Goal: Transaction & Acquisition: Purchase product/service

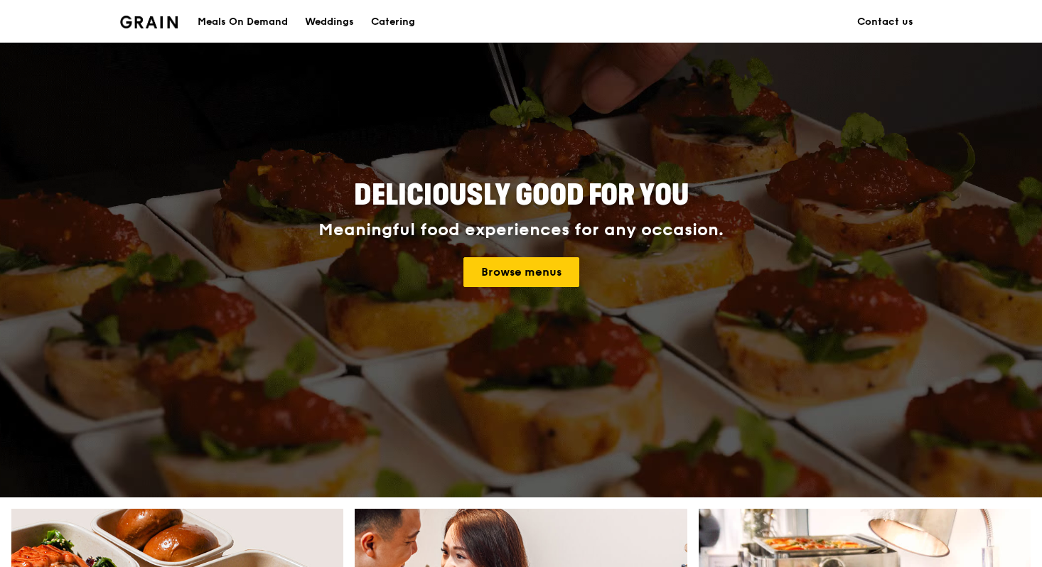
scroll to position [82, 0]
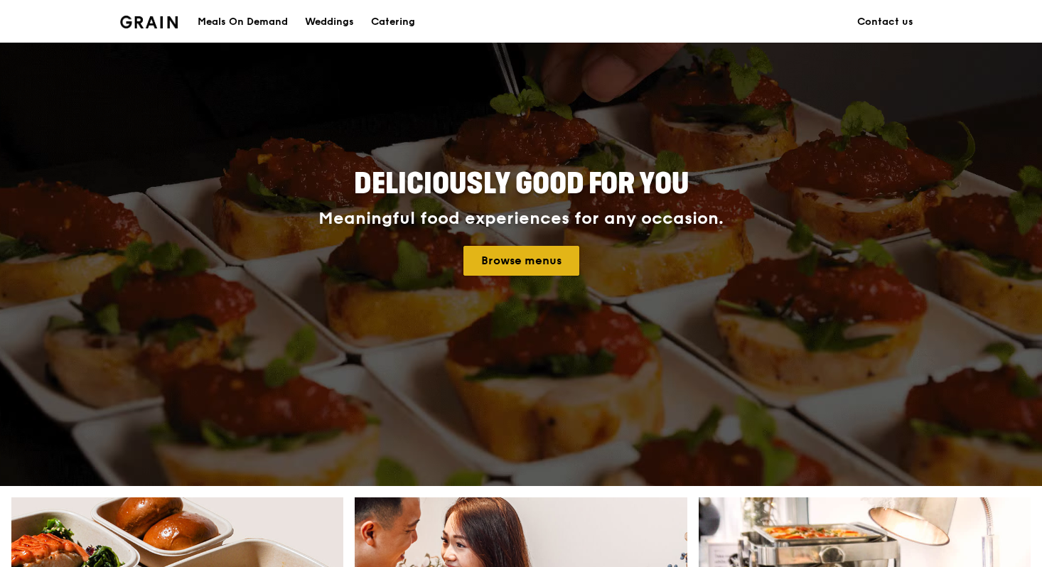
click at [537, 268] on link "Browse menus" at bounding box center [521, 261] width 116 height 30
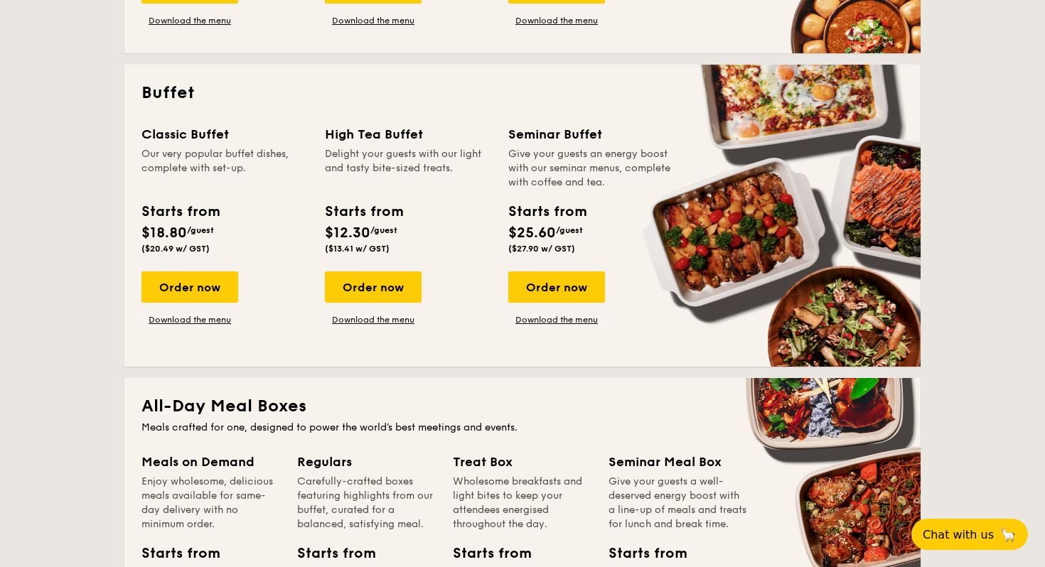
scroll to position [585, 0]
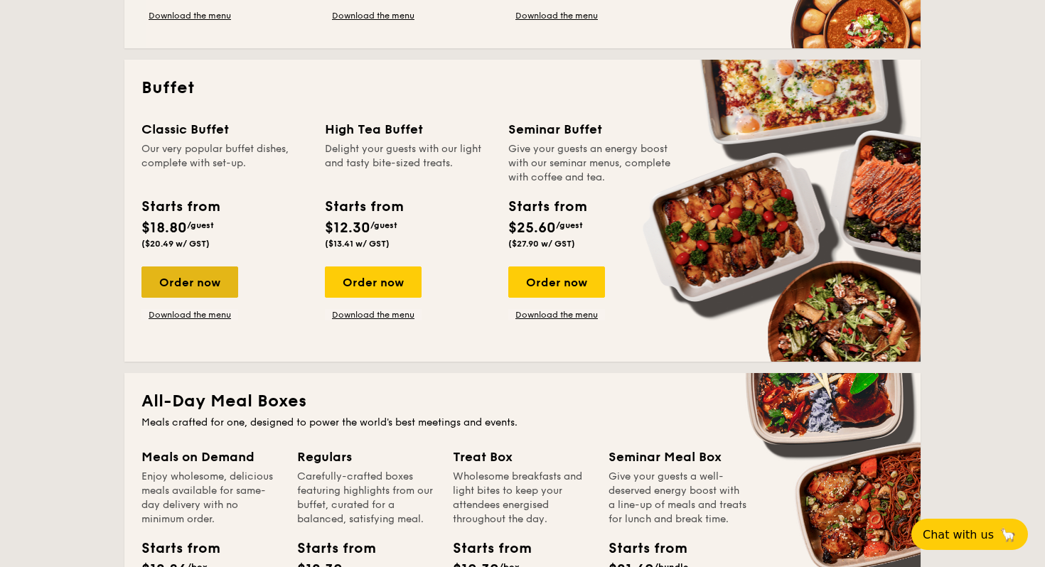
click at [206, 279] on div "Order now" at bounding box center [189, 281] width 97 height 31
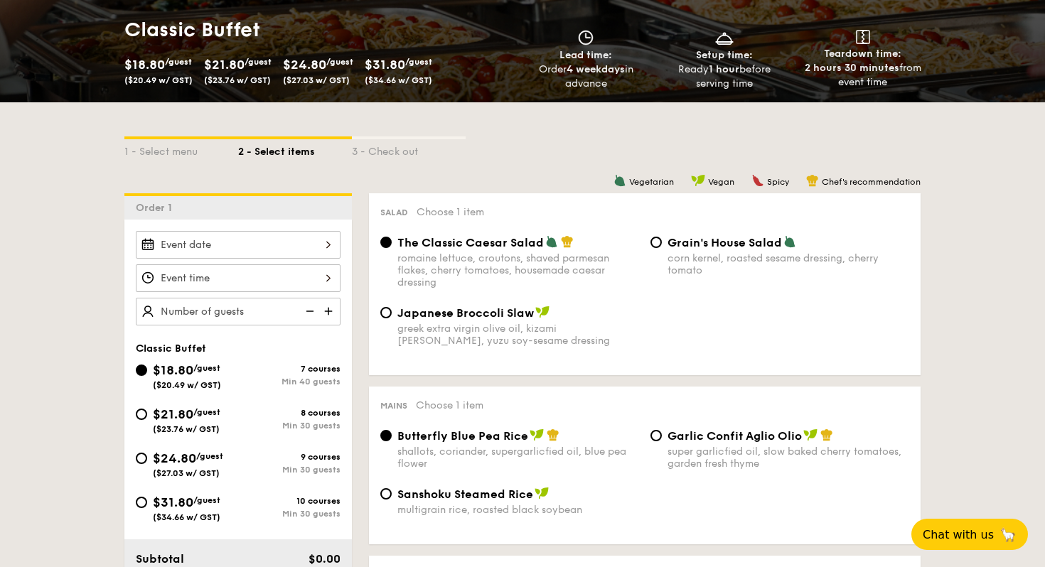
scroll to position [215, 0]
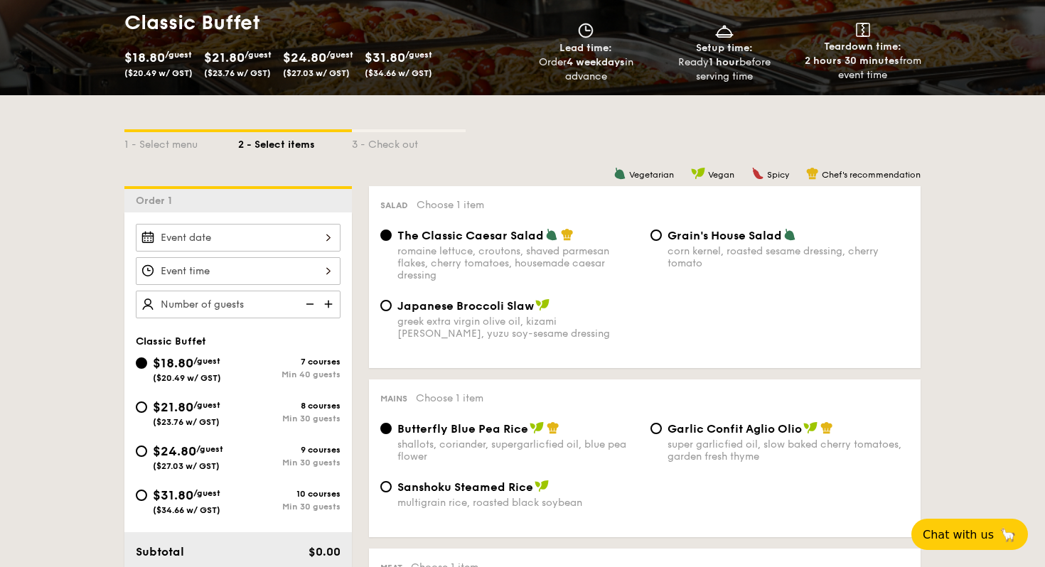
click at [632, 146] on div "1 - Select menu 2 - Select items 3 - Check out" at bounding box center [522, 140] width 796 height 23
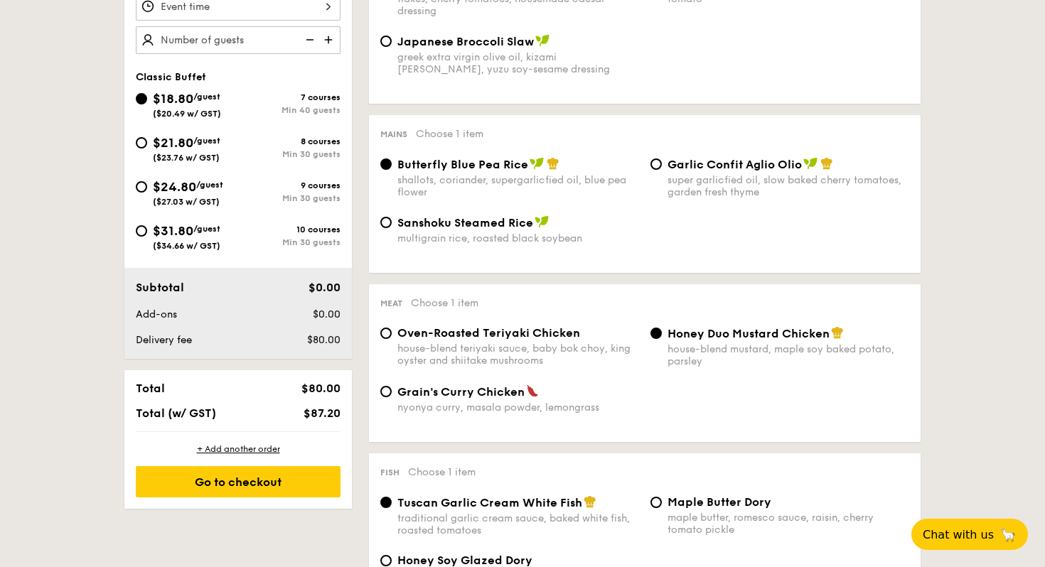
scroll to position [487, 0]
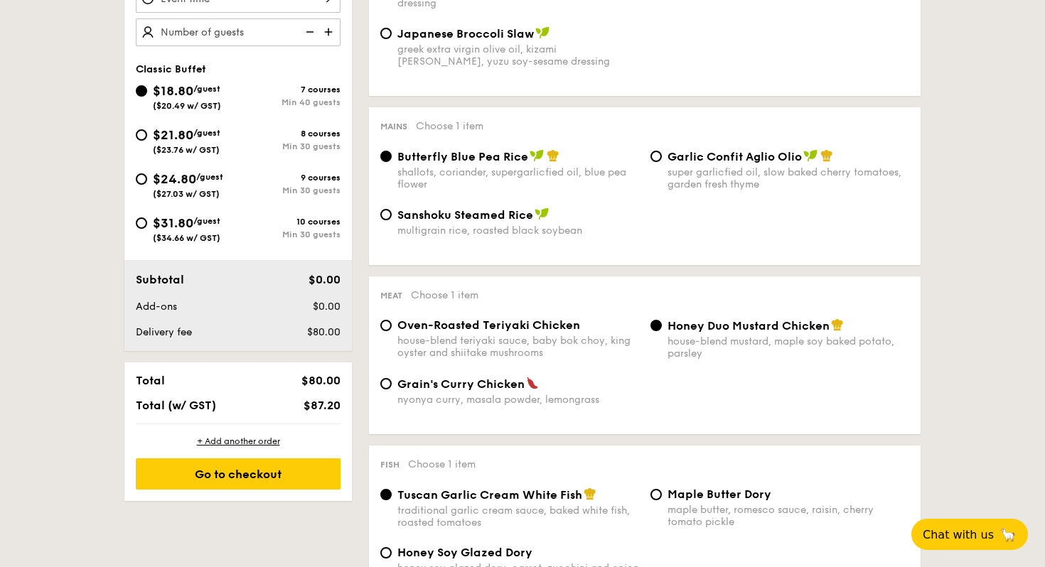
click at [690, 161] on span "Garlic Confit Aglio Olio" at bounding box center [734, 157] width 134 height 14
click at [662, 161] on input "Garlic Confit Aglio Olio super garlicfied oil, slow baked cherry tomatoes, gard…" at bounding box center [655, 156] width 11 height 11
radio input "true"
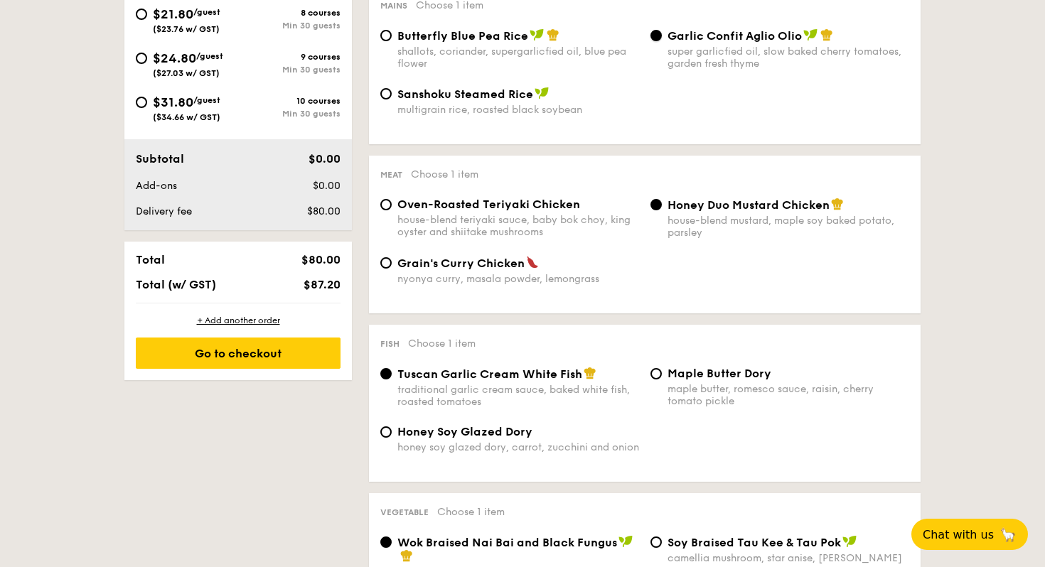
scroll to position [614, 0]
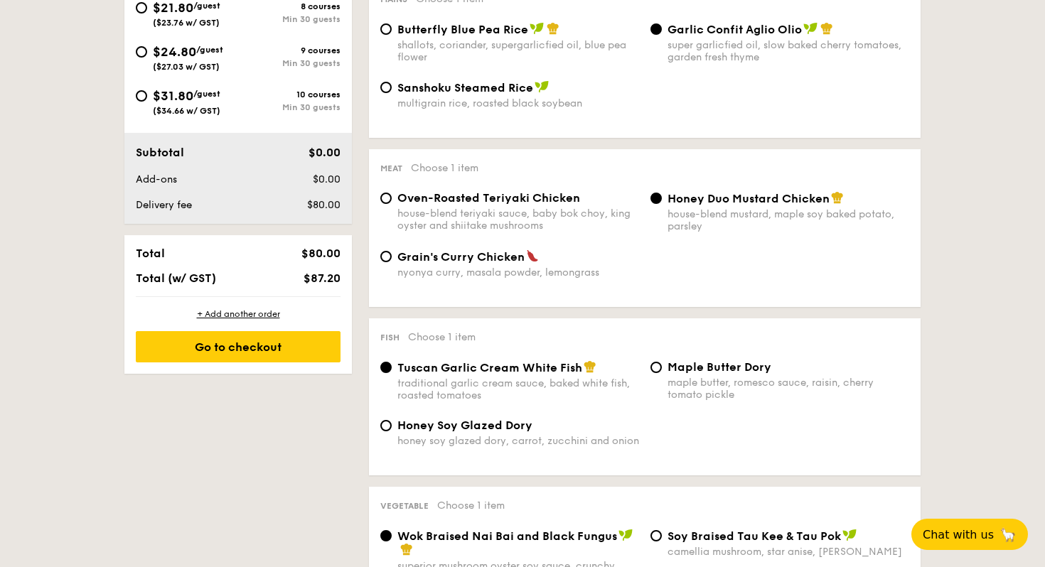
click at [485, 256] on span "Grain's Curry Chicken" at bounding box center [460, 257] width 127 height 14
click at [392, 256] on input "Grain's Curry Chicken nyonya curry, masala powder, lemongrass" at bounding box center [385, 256] width 11 height 11
radio input "true"
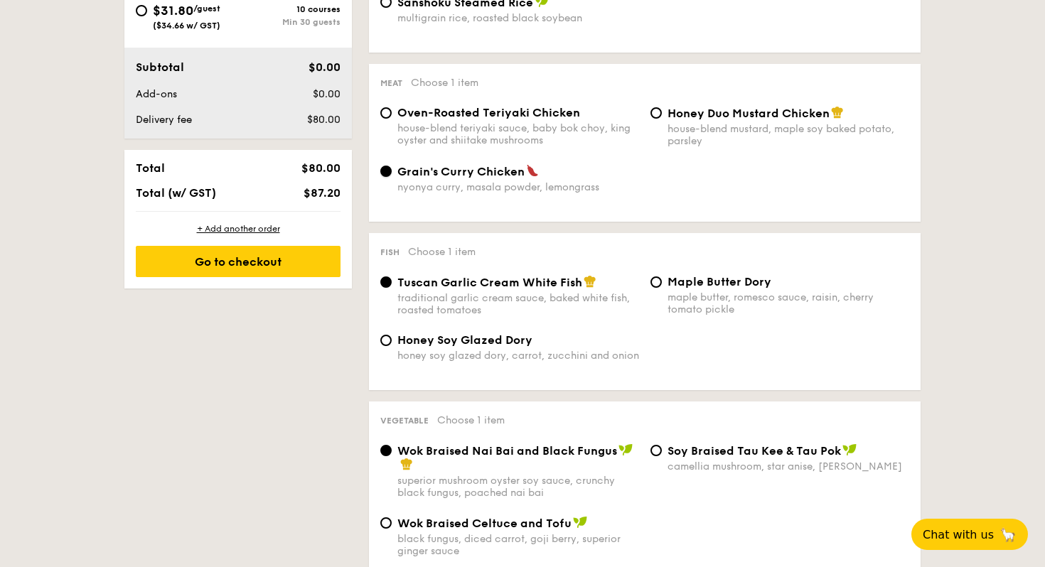
scroll to position [701, 0]
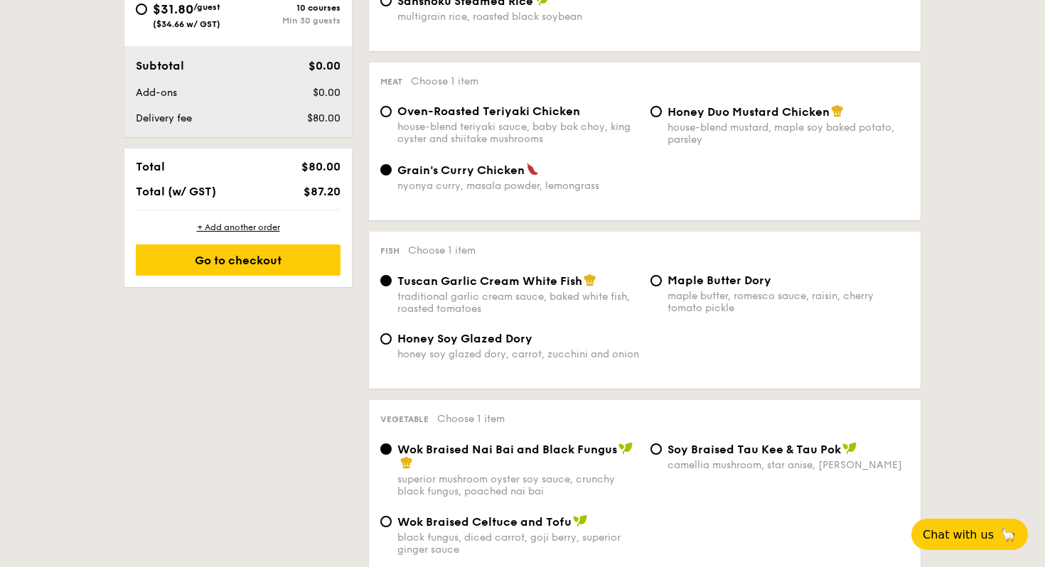
click at [736, 129] on div "house-blend mustard, maple soy baked potato, parsley" at bounding box center [788, 134] width 242 height 24
click at [662, 117] on input "Honey Duo Mustard Chicken house-blend mustard, maple soy baked potato, parsley" at bounding box center [655, 111] width 11 height 11
radio input "true"
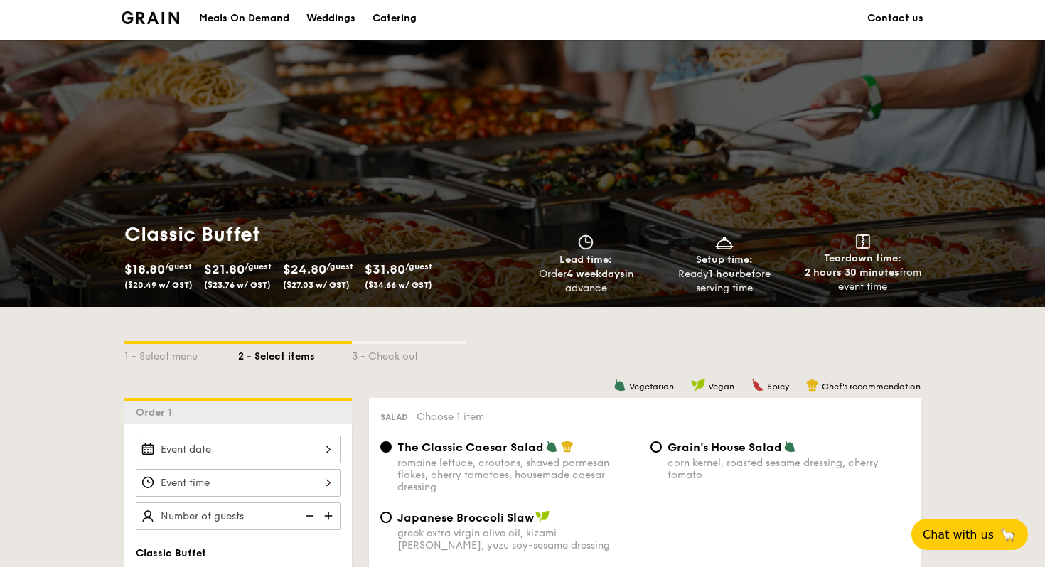
scroll to position [0, 0]
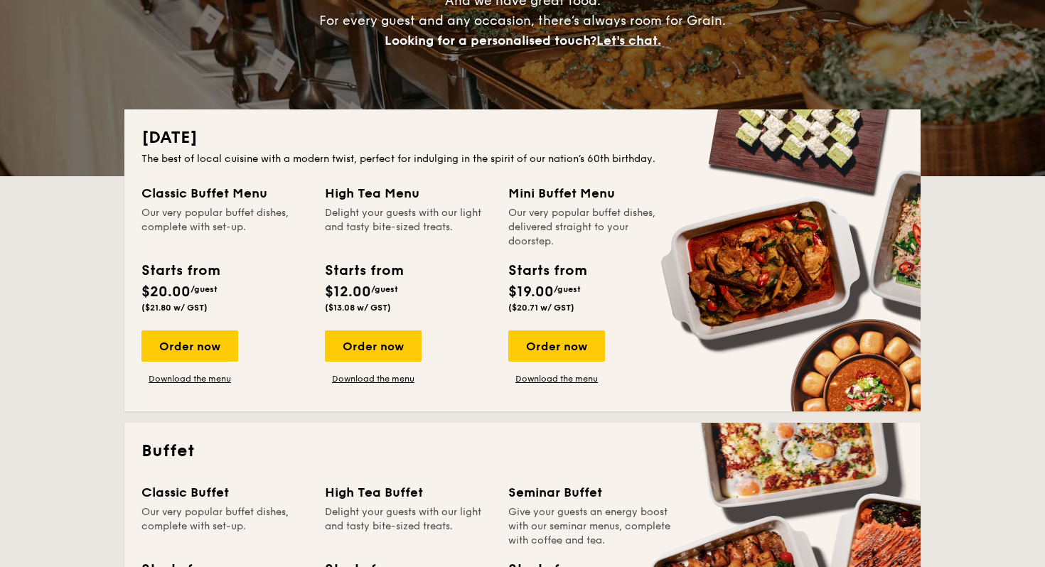
scroll to position [227, 0]
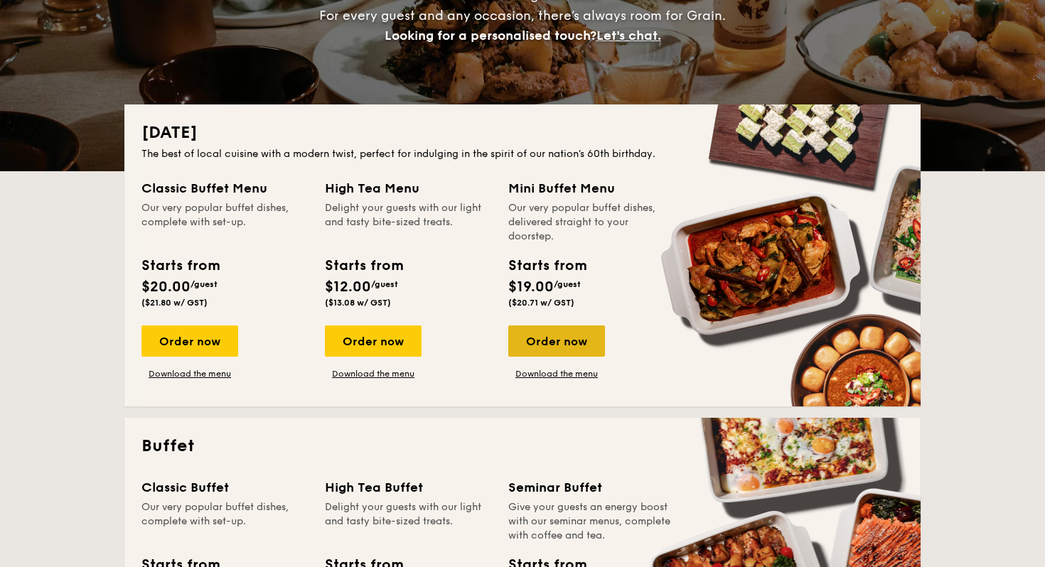
click at [569, 348] on div "Order now" at bounding box center [556, 340] width 97 height 31
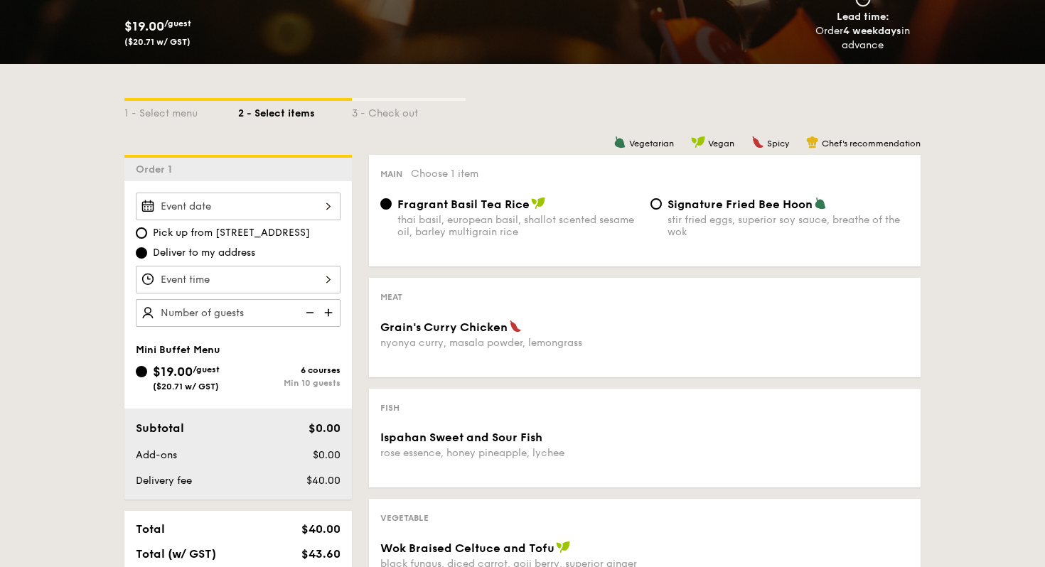
scroll to position [248, 0]
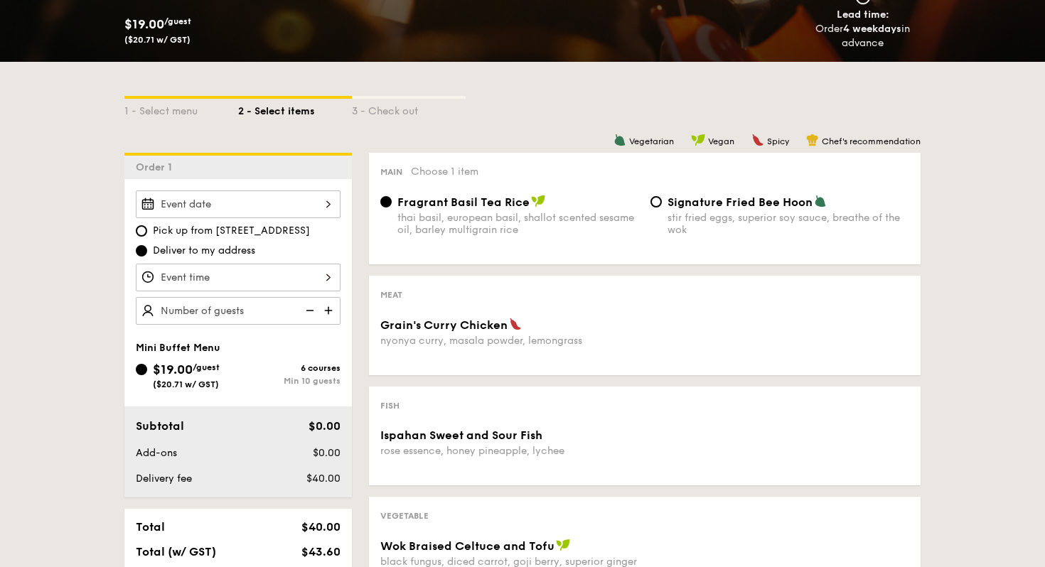
click at [332, 311] on img at bounding box center [329, 310] width 21 height 27
click at [308, 312] on img at bounding box center [308, 310] width 21 height 27
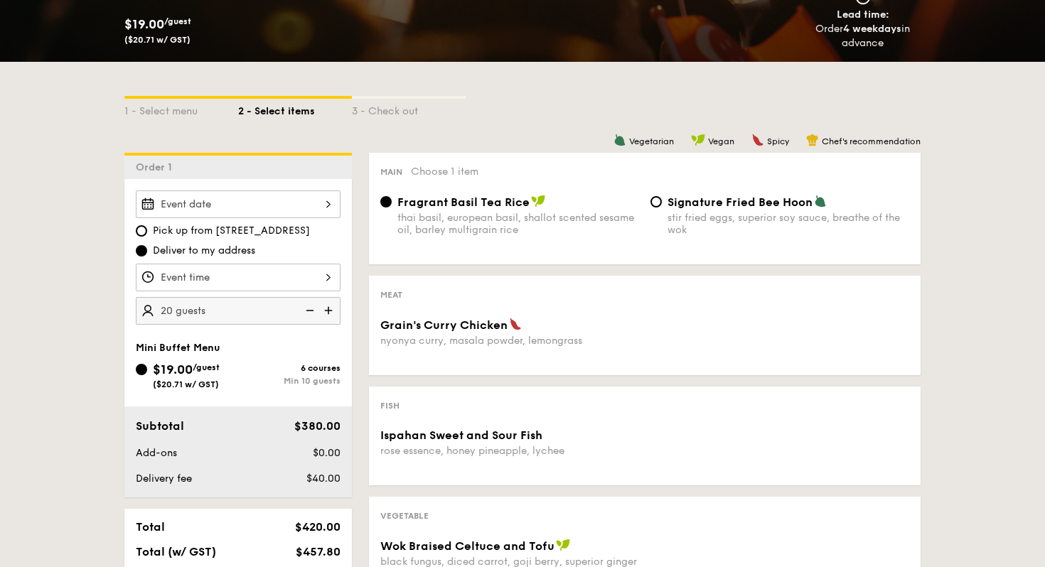
click at [308, 312] on img at bounding box center [308, 310] width 21 height 27
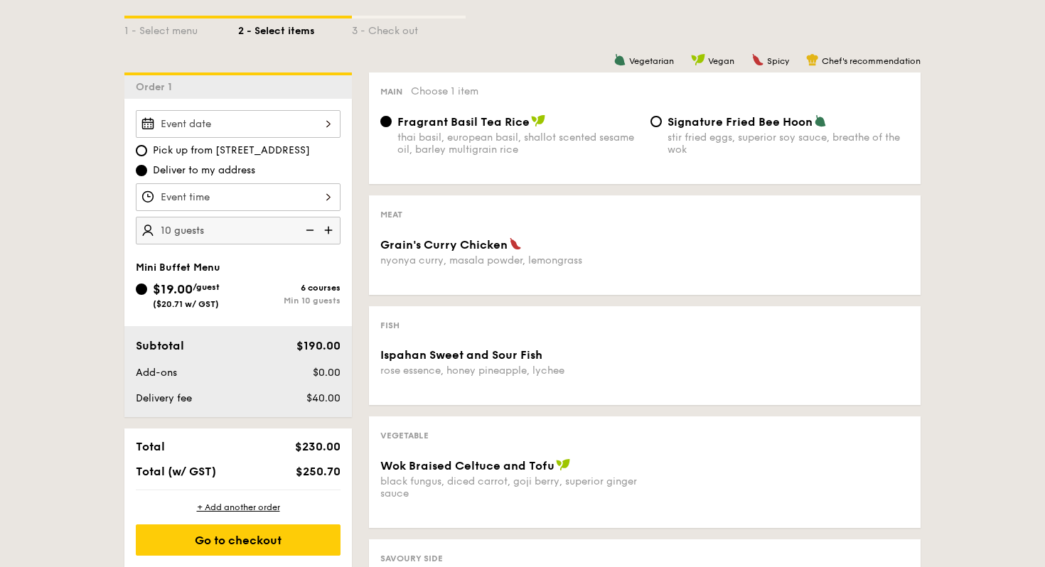
scroll to position [318, 0]
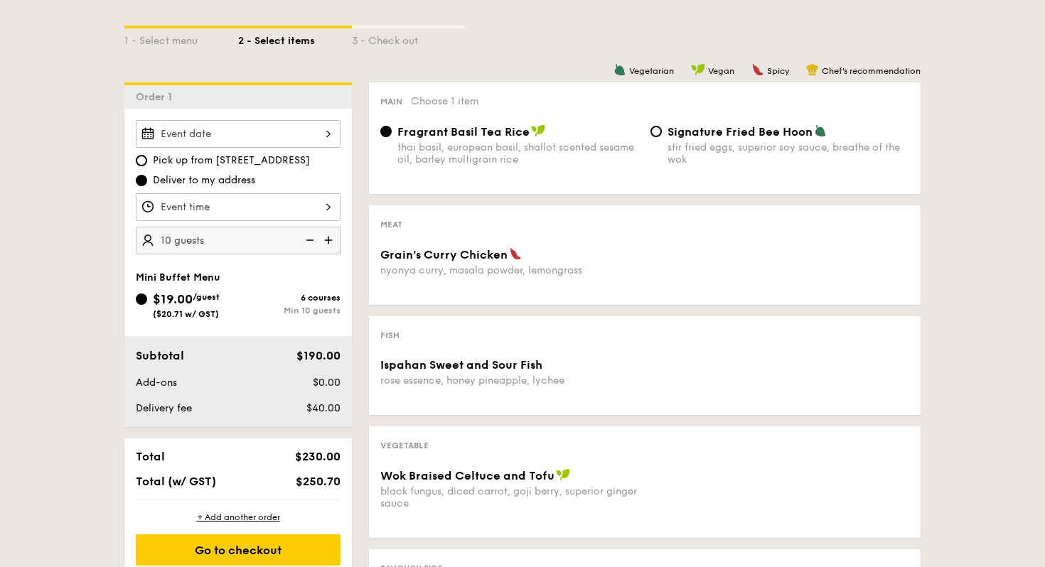
click at [330, 243] on img at bounding box center [329, 240] width 21 height 27
click at [307, 241] on img at bounding box center [308, 240] width 21 height 27
type input "10 guests"
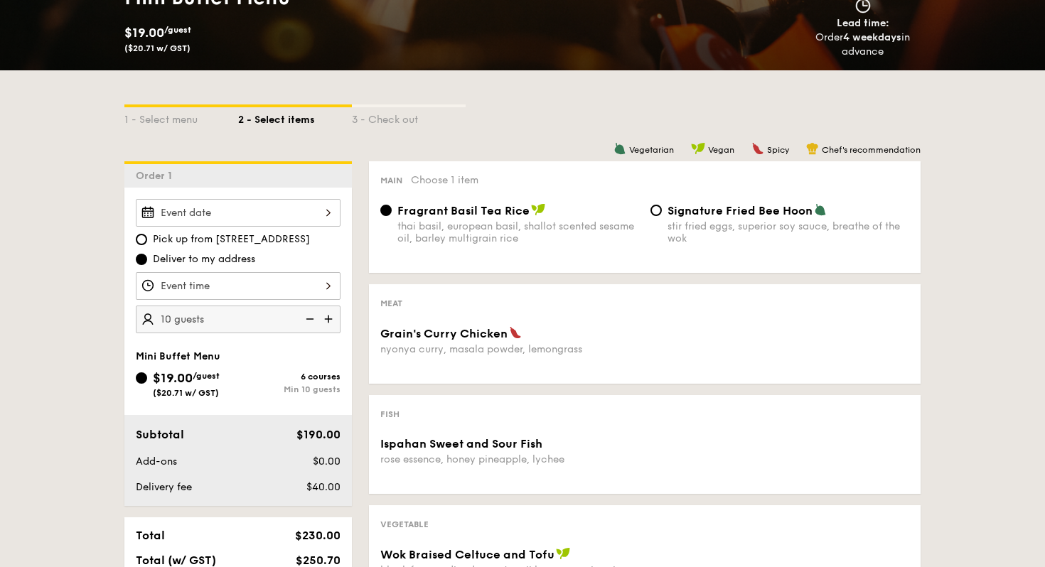
scroll to position [348, 0]
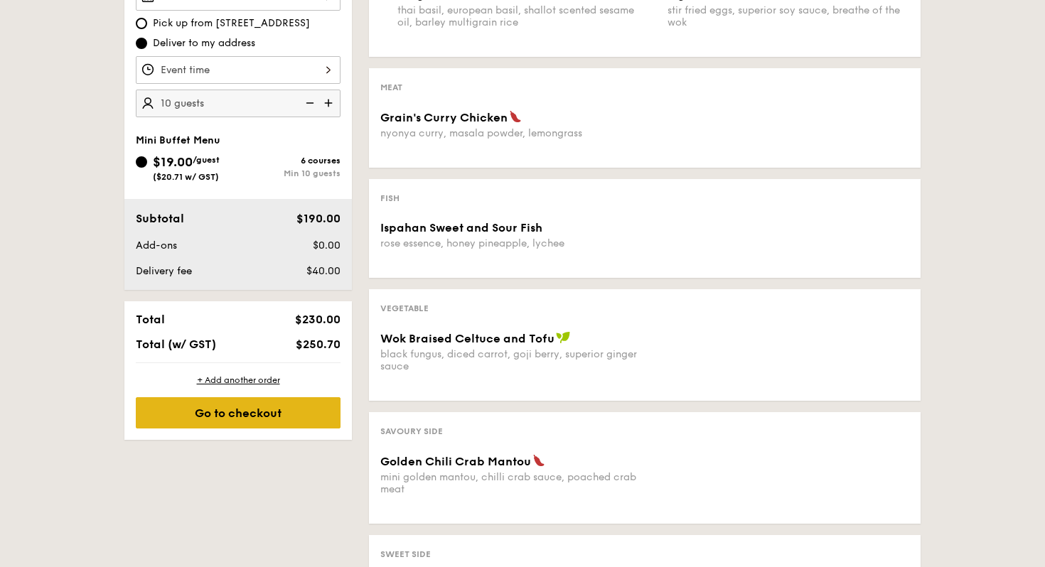
click at [296, 397] on div "Go to checkout" at bounding box center [238, 412] width 205 height 31
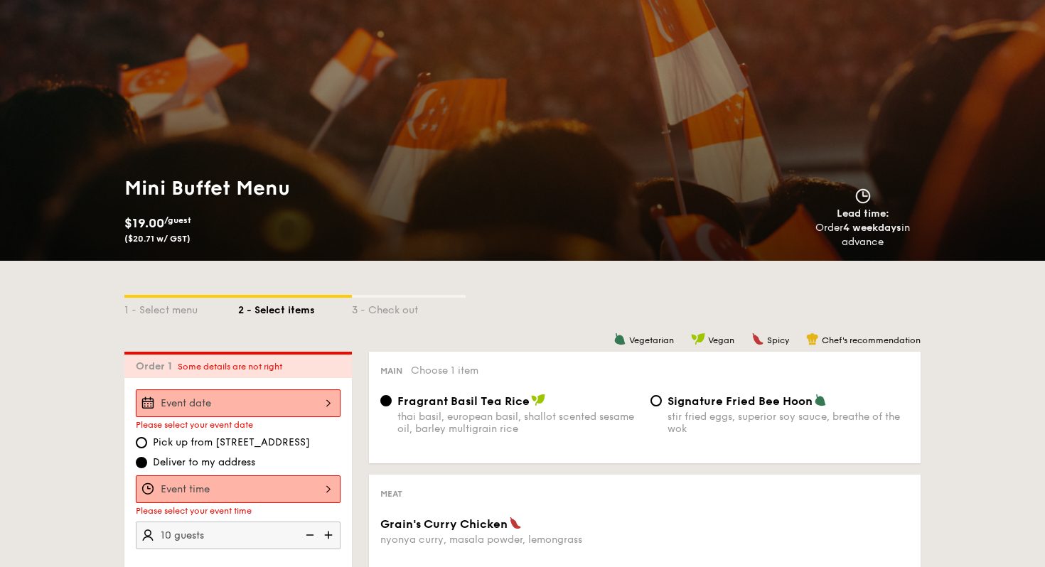
scroll to position [0, 0]
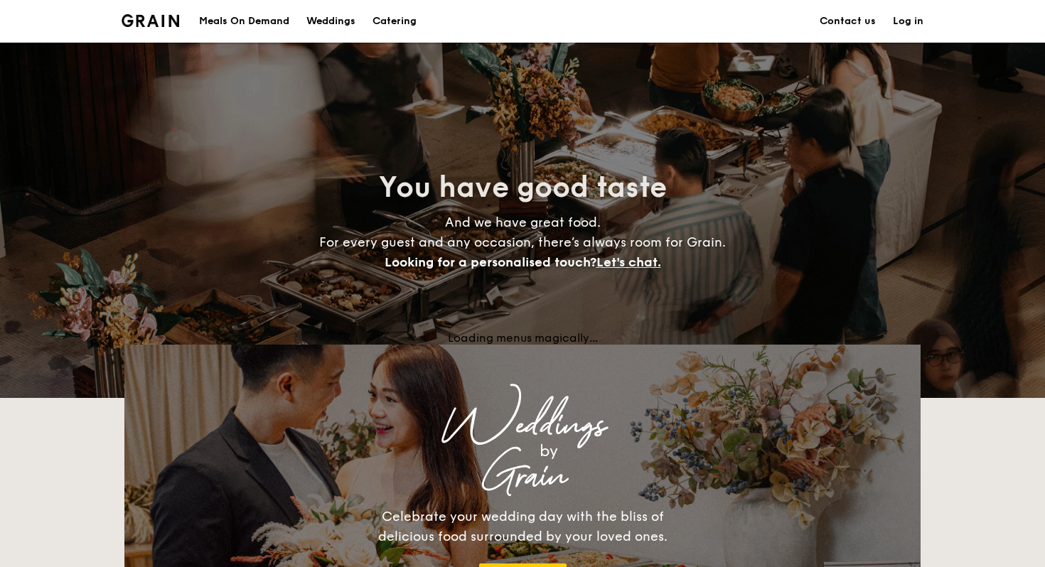
scroll to position [227, 0]
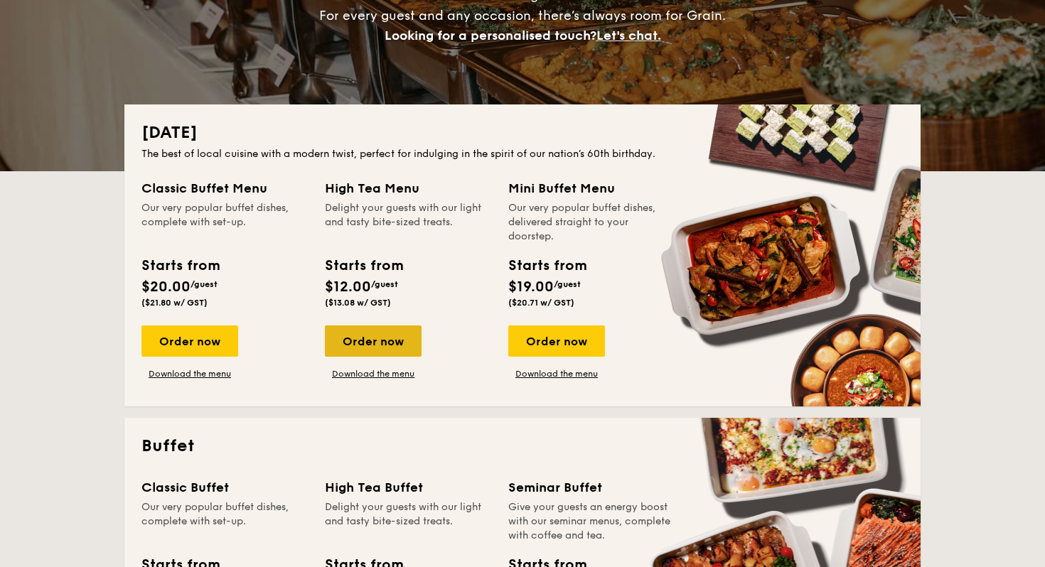
click at [379, 346] on div "Order now" at bounding box center [373, 340] width 97 height 31
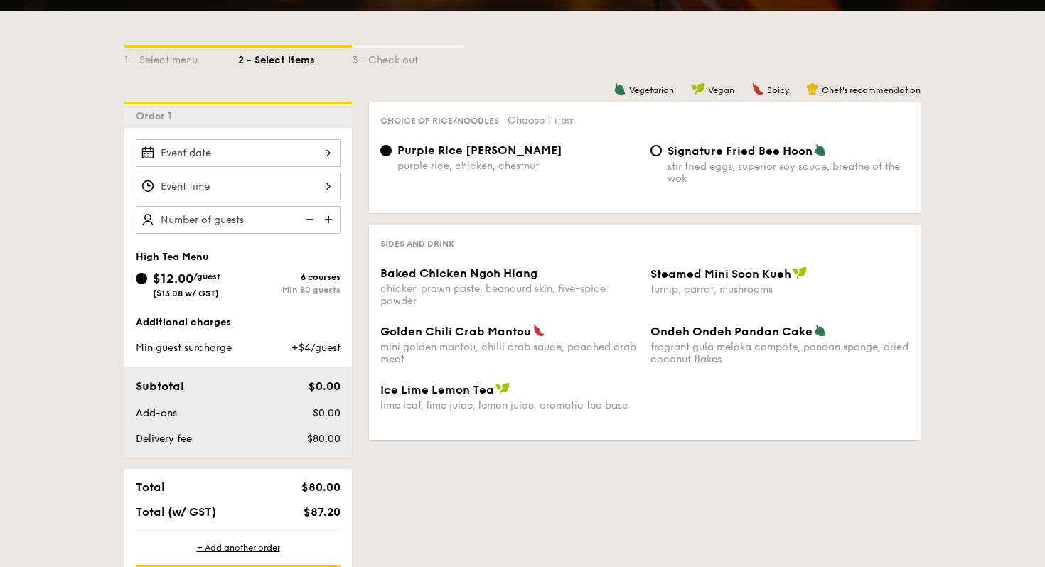
scroll to position [301, 0]
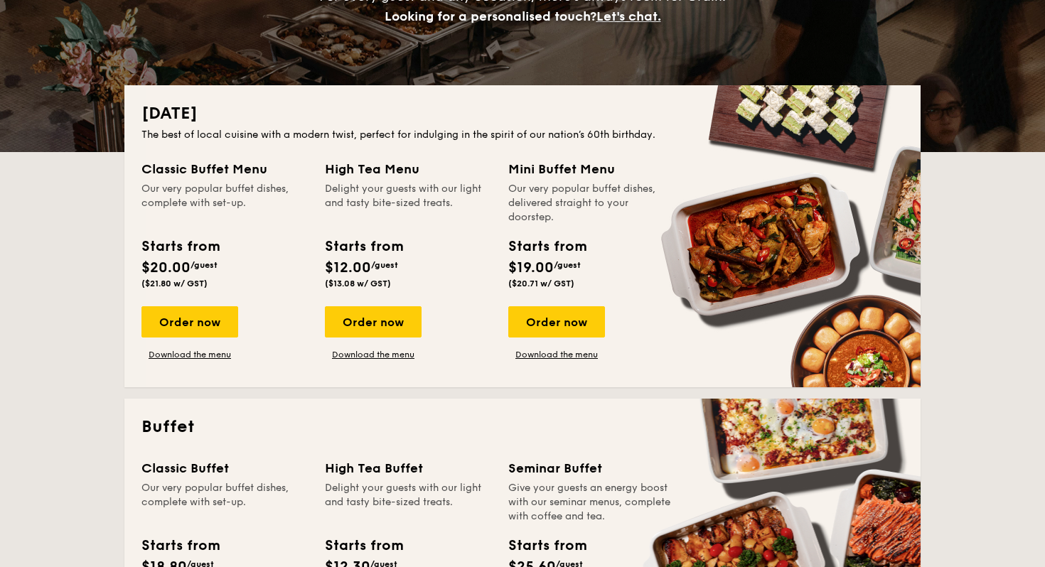
scroll to position [250, 0]
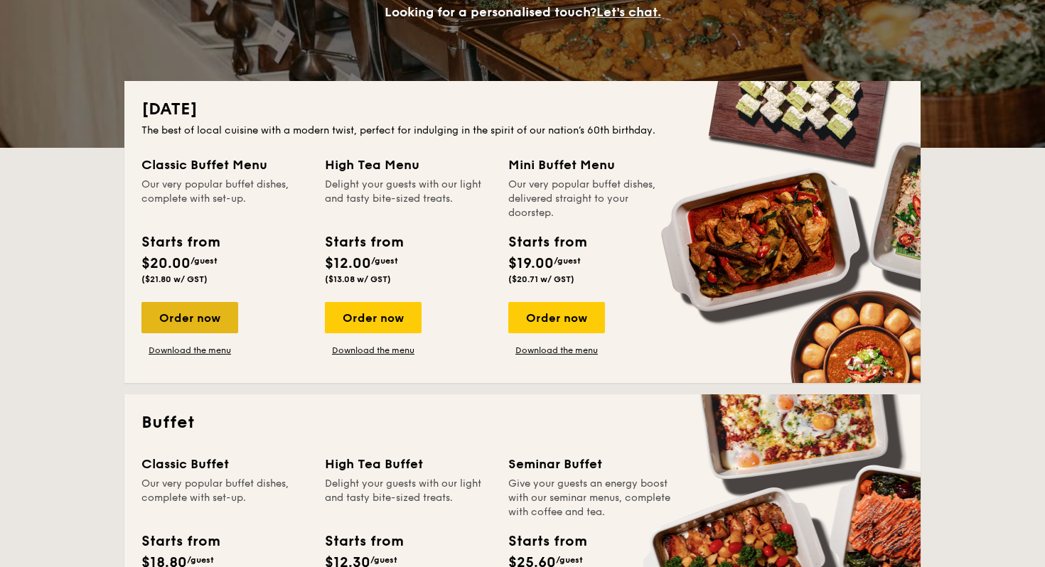
click at [229, 318] on div "Order now" at bounding box center [189, 317] width 97 height 31
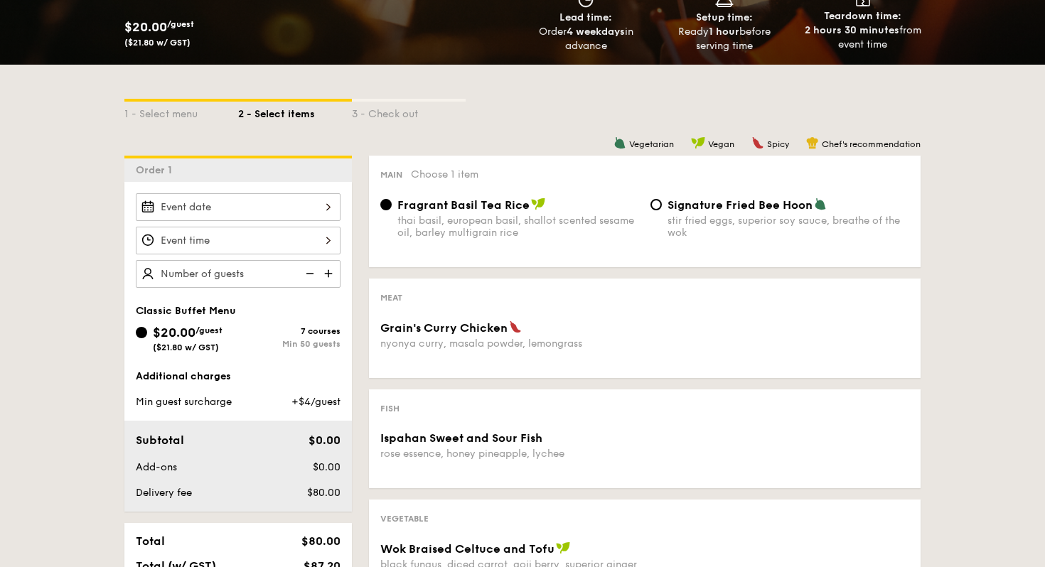
scroll to position [286, 0]
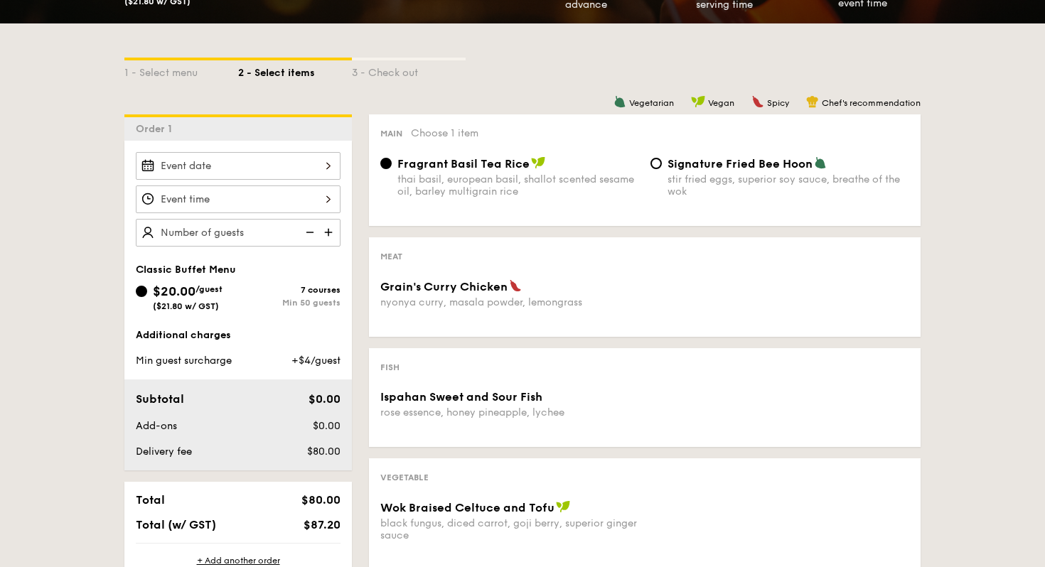
click at [309, 167] on div at bounding box center [238, 166] width 205 height 28
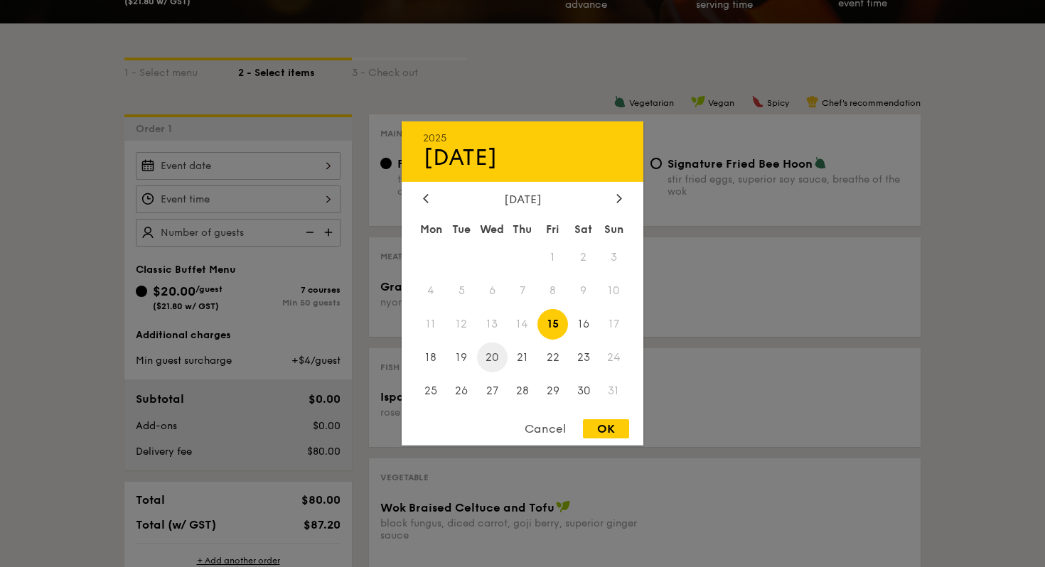
click at [505, 352] on span "20" at bounding box center [492, 357] width 31 height 31
click at [583, 355] on span "23" at bounding box center [583, 357] width 31 height 31
click at [609, 428] on div "OK" at bounding box center [606, 428] width 46 height 19
type input "[DATE]"
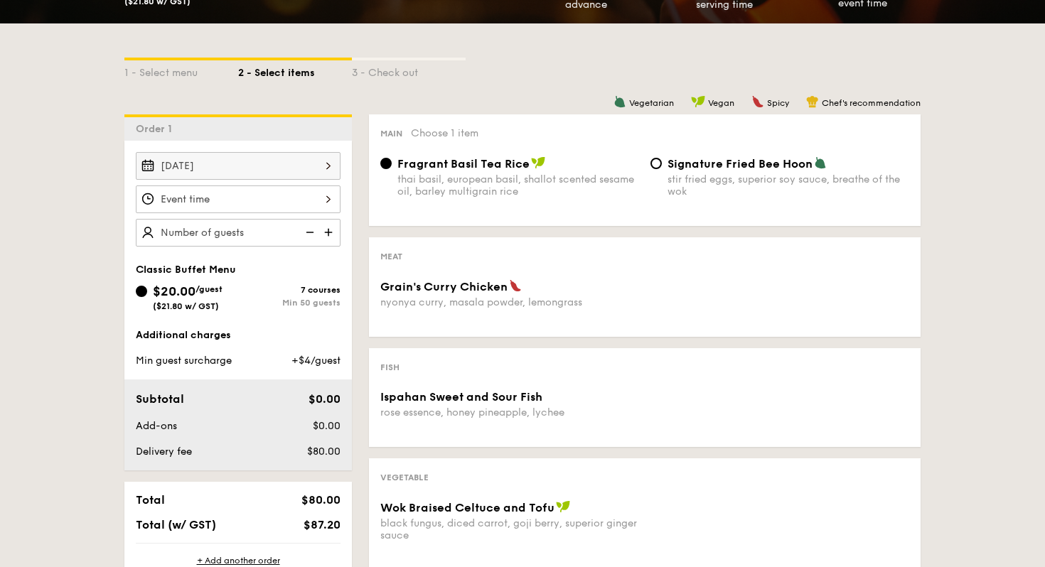
click at [333, 231] on img at bounding box center [329, 232] width 21 height 27
click at [308, 233] on img at bounding box center [308, 232] width 21 height 27
type input "20 guests"
click at [308, 233] on img at bounding box center [308, 232] width 21 height 27
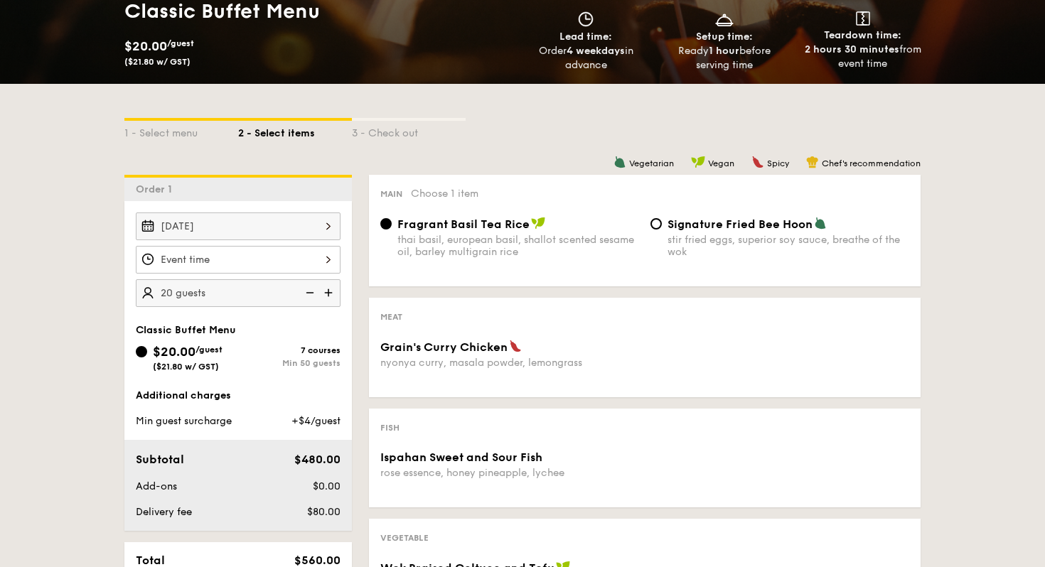
scroll to position [0, 0]
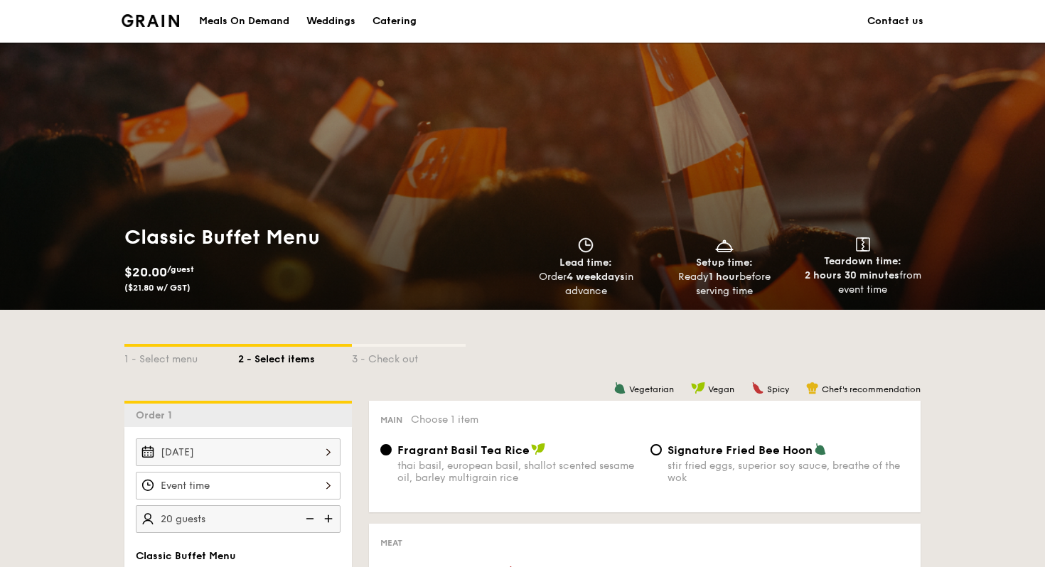
scroll to position [250, 0]
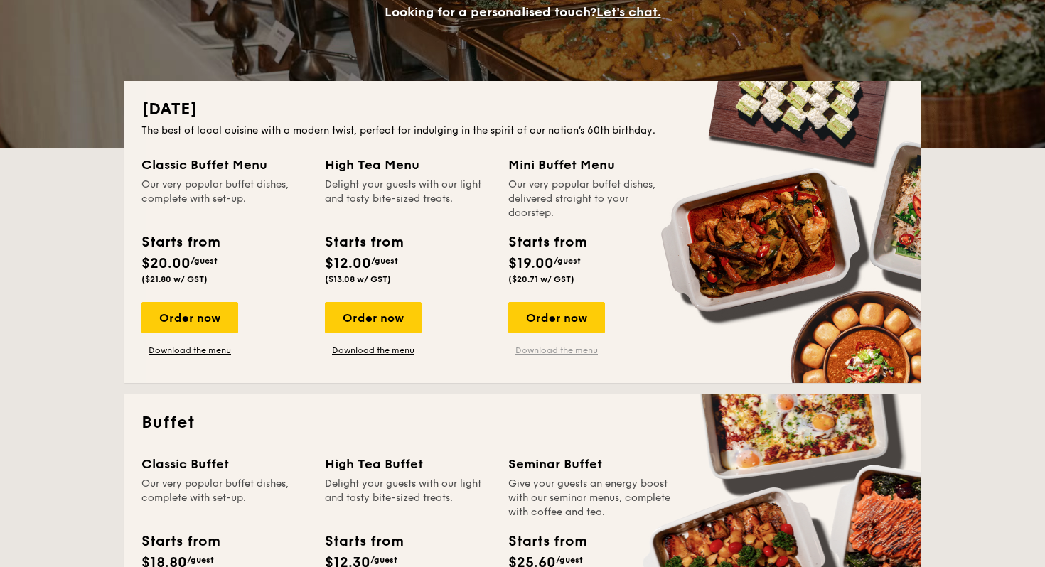
click at [553, 348] on link "Download the menu" at bounding box center [556, 350] width 97 height 11
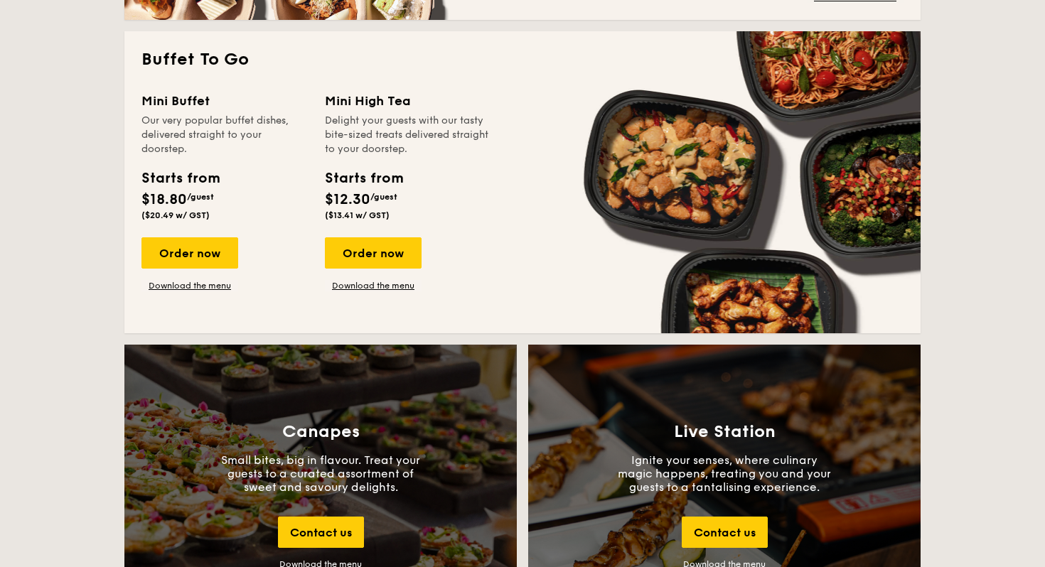
scroll to position [1216, 0]
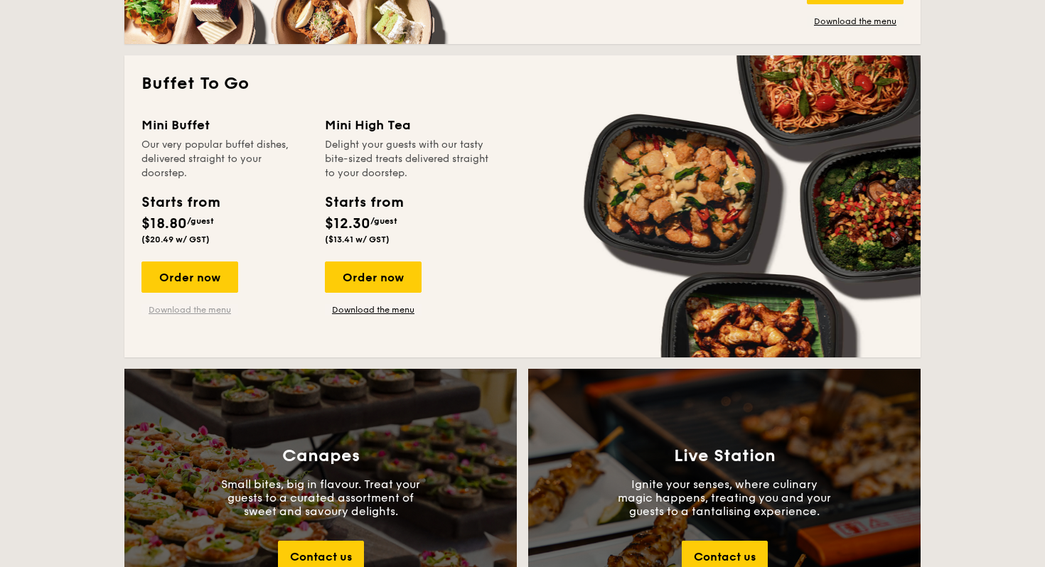
click at [212, 311] on link "Download the menu" at bounding box center [189, 309] width 97 height 11
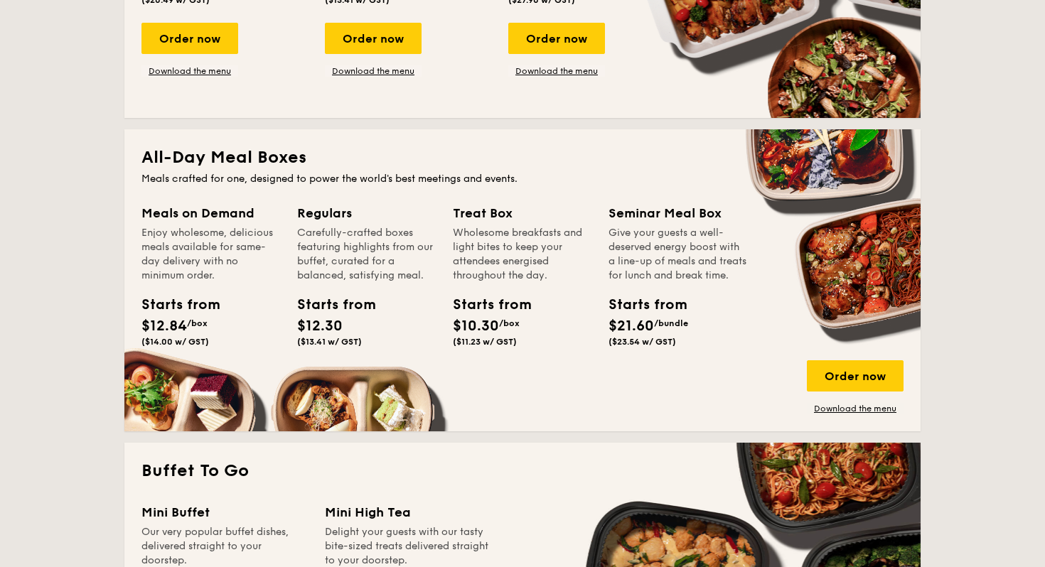
scroll to position [613, 0]
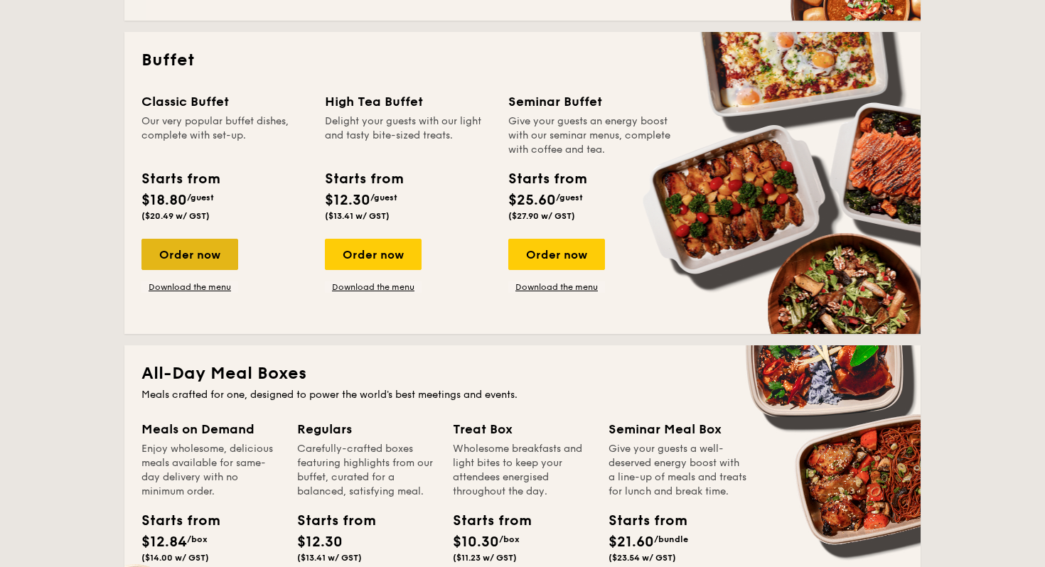
click at [211, 248] on div "Order now" at bounding box center [189, 254] width 97 height 31
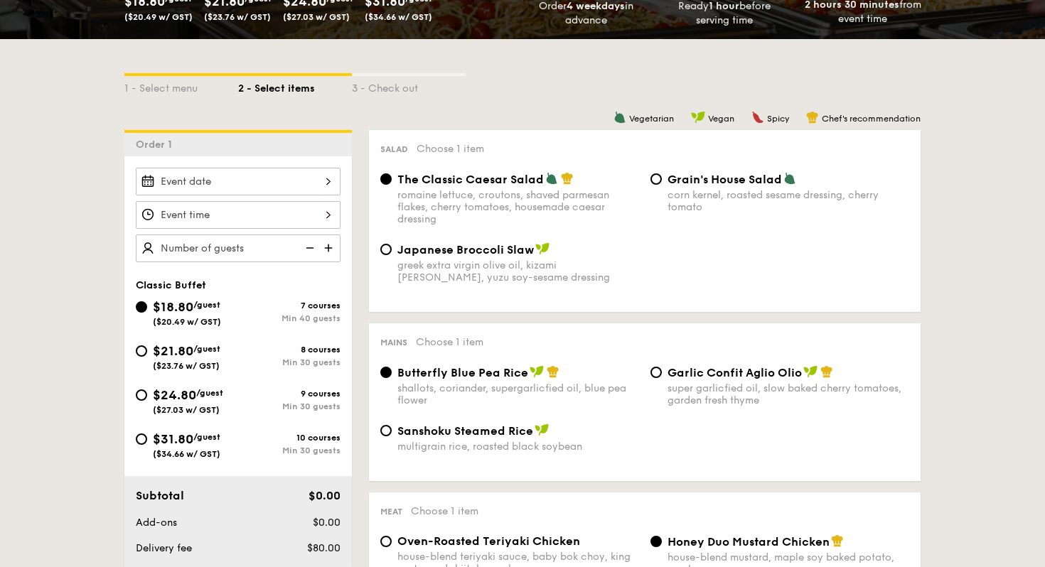
scroll to position [274, 0]
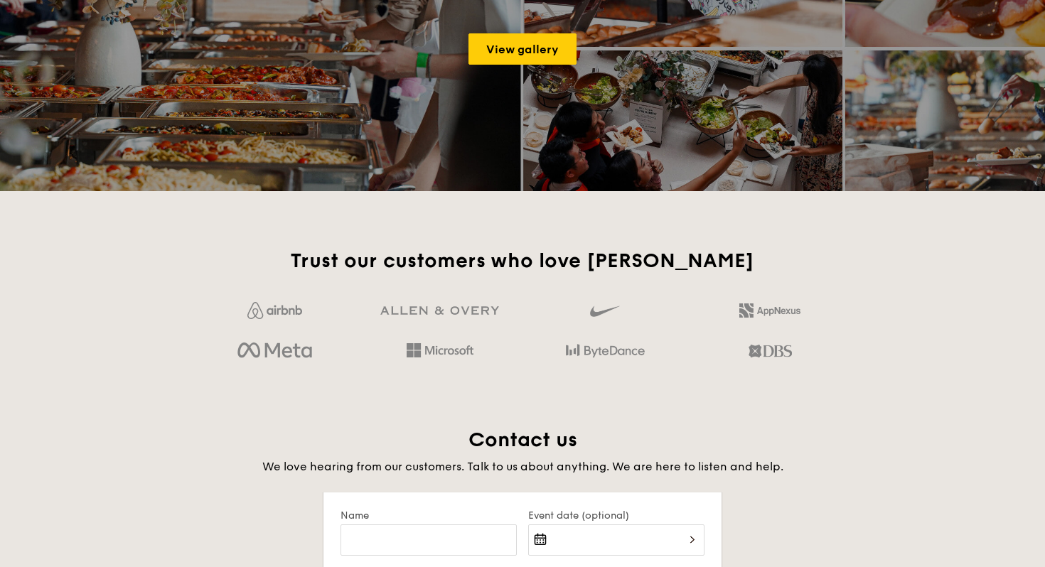
scroll to position [2232, 0]
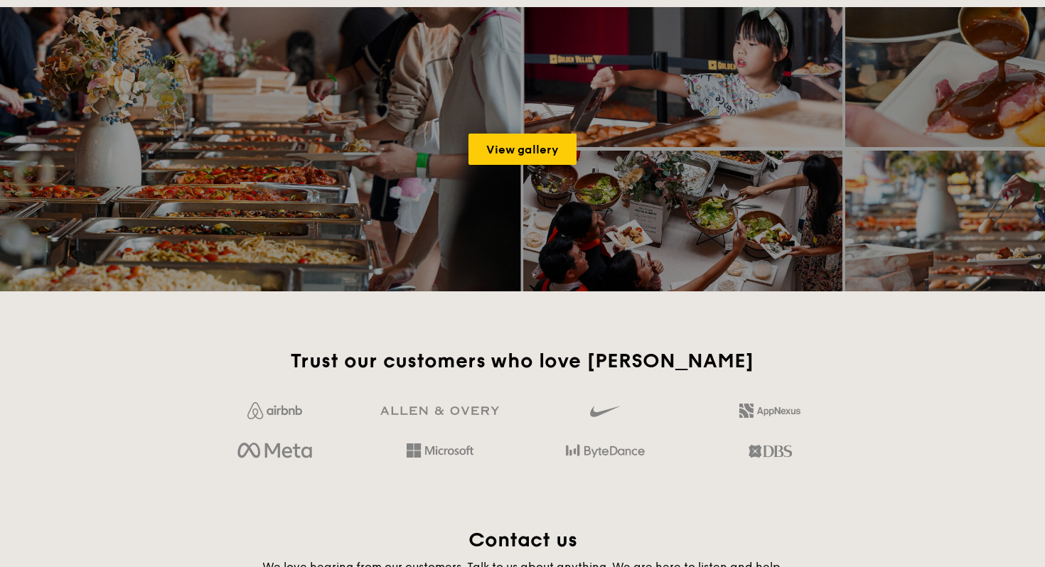
scroll to position [244, 0]
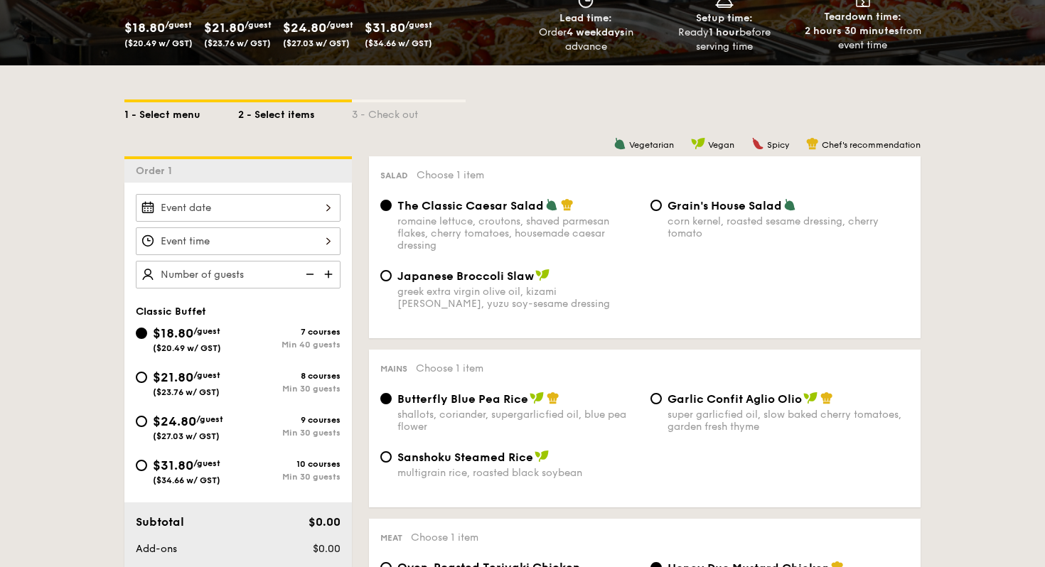
click at [159, 108] on div "1 - Select menu" at bounding box center [181, 112] width 114 height 20
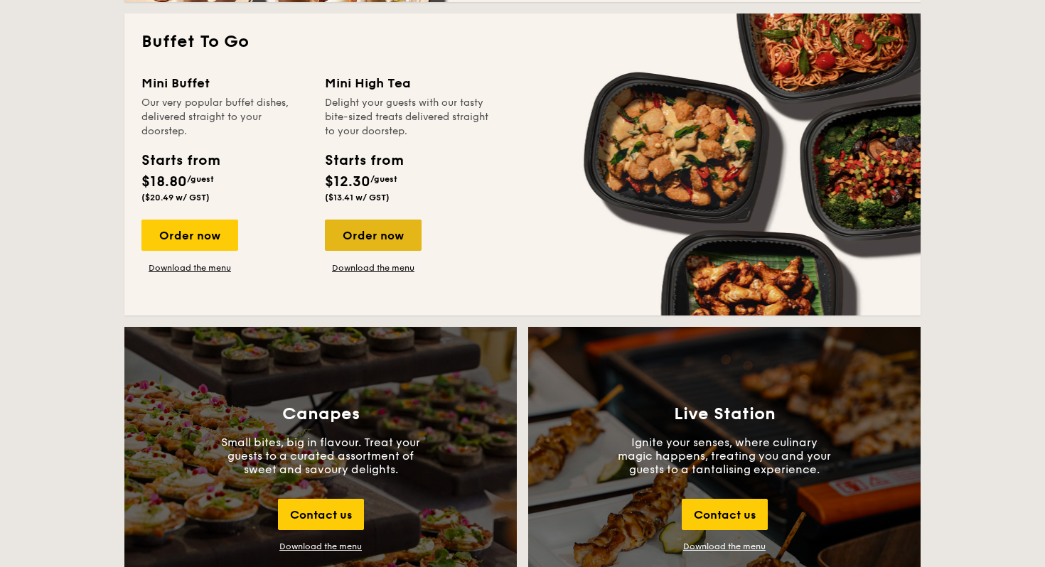
scroll to position [1177, 0]
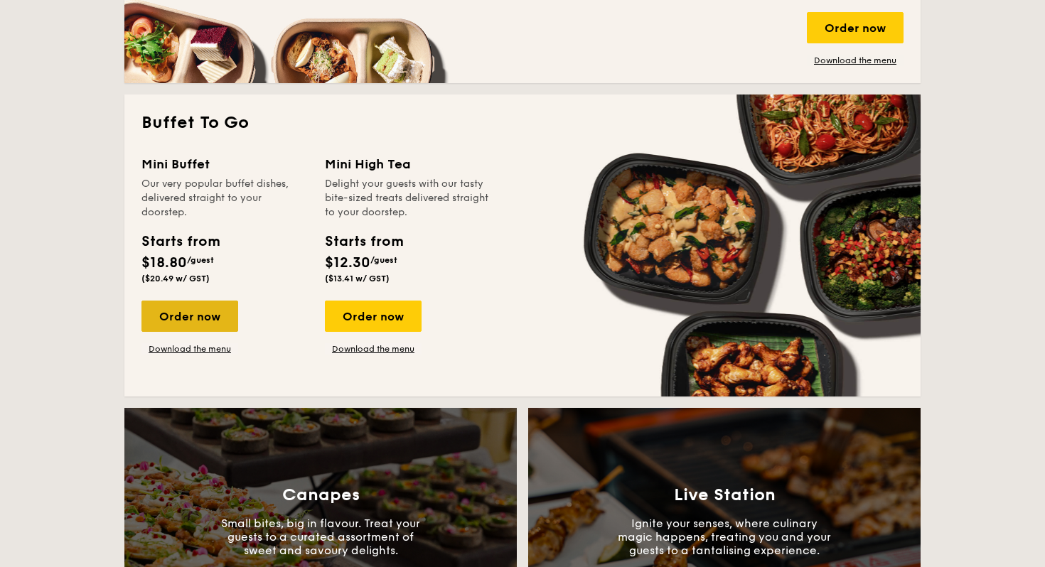
click at [203, 301] on div "Order now" at bounding box center [189, 316] width 97 height 31
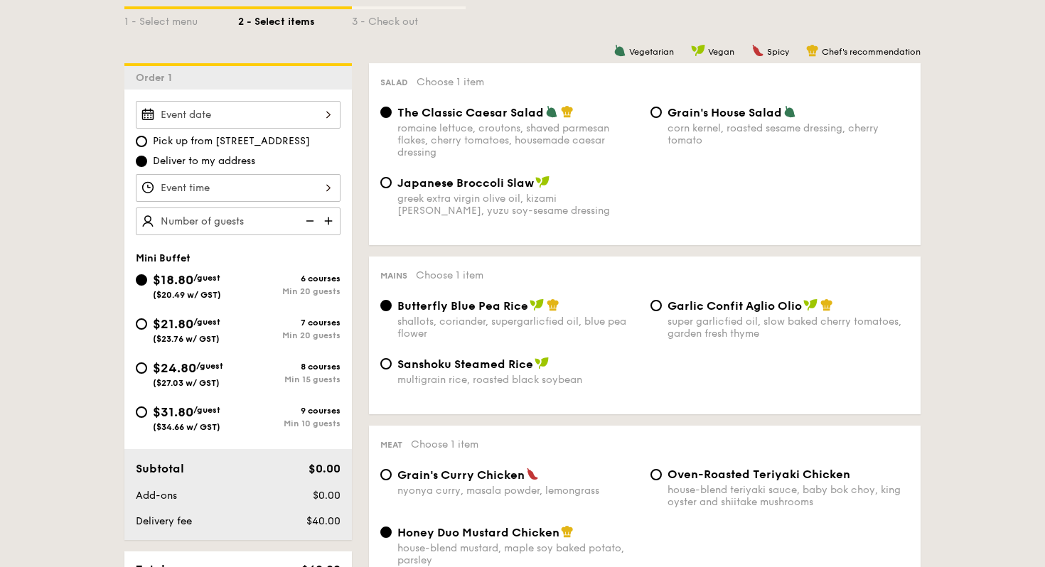
scroll to position [239, 0]
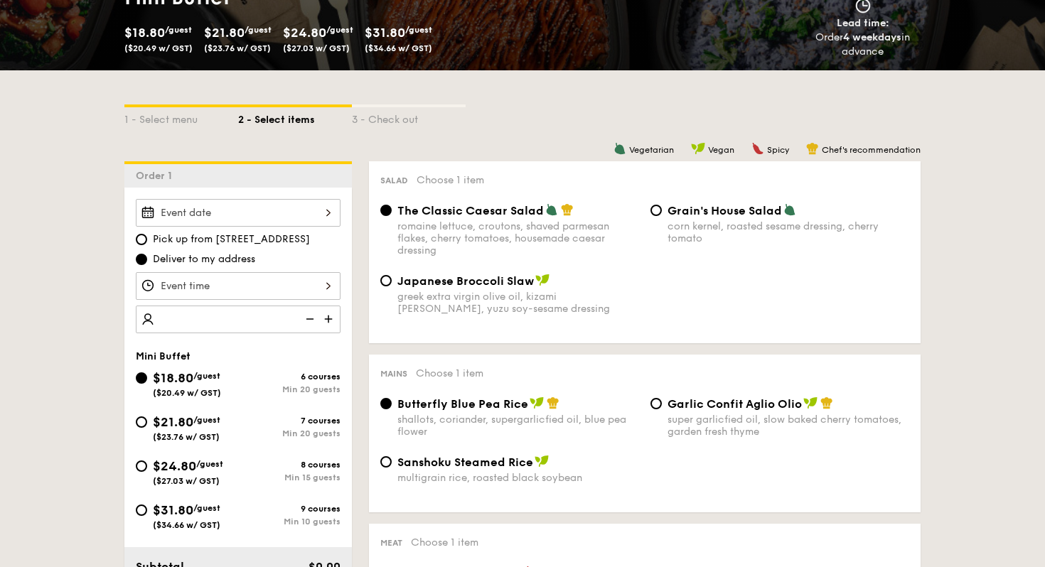
click at [328, 317] on img at bounding box center [329, 319] width 21 height 27
type input "20 guests"
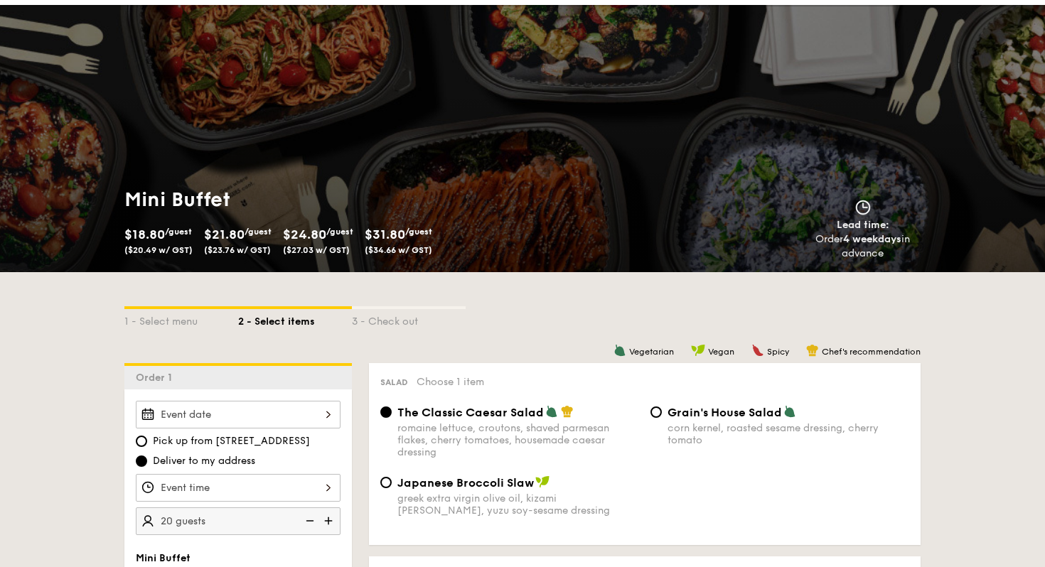
scroll to position [46, 0]
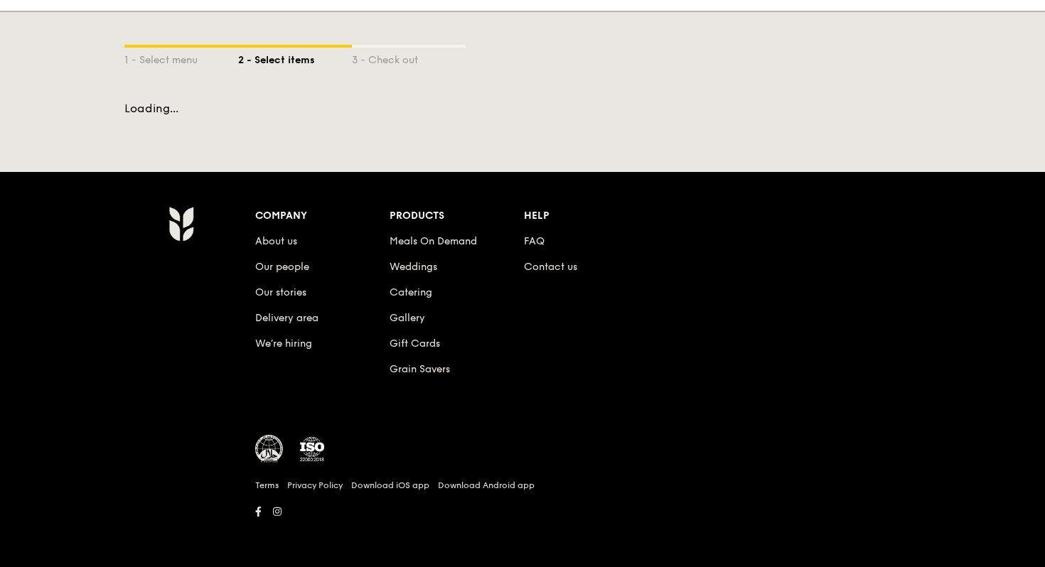
scroll to position [31, 0]
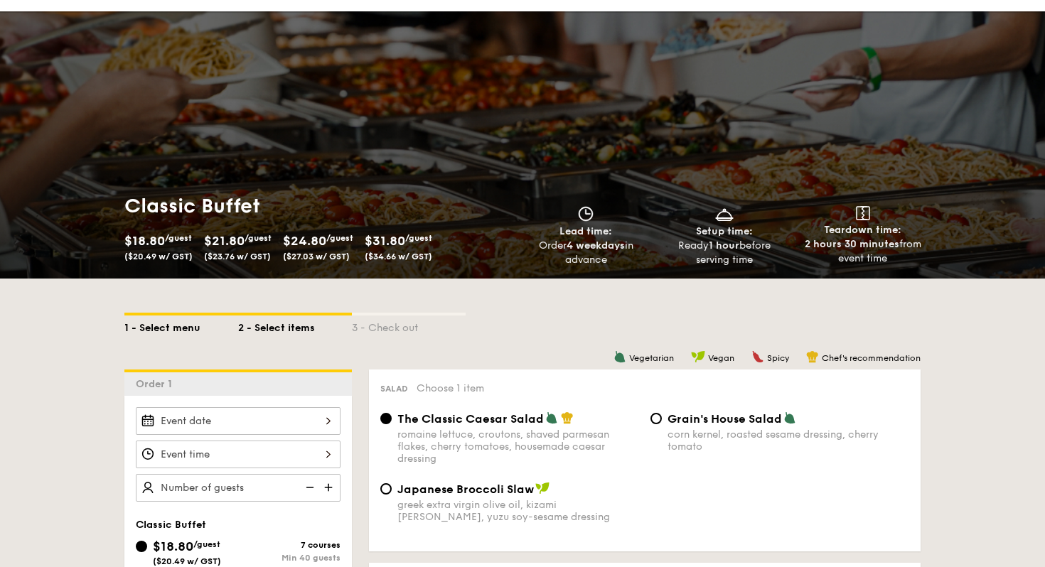
click at [156, 323] on div "1 - Select menu" at bounding box center [181, 326] width 114 height 20
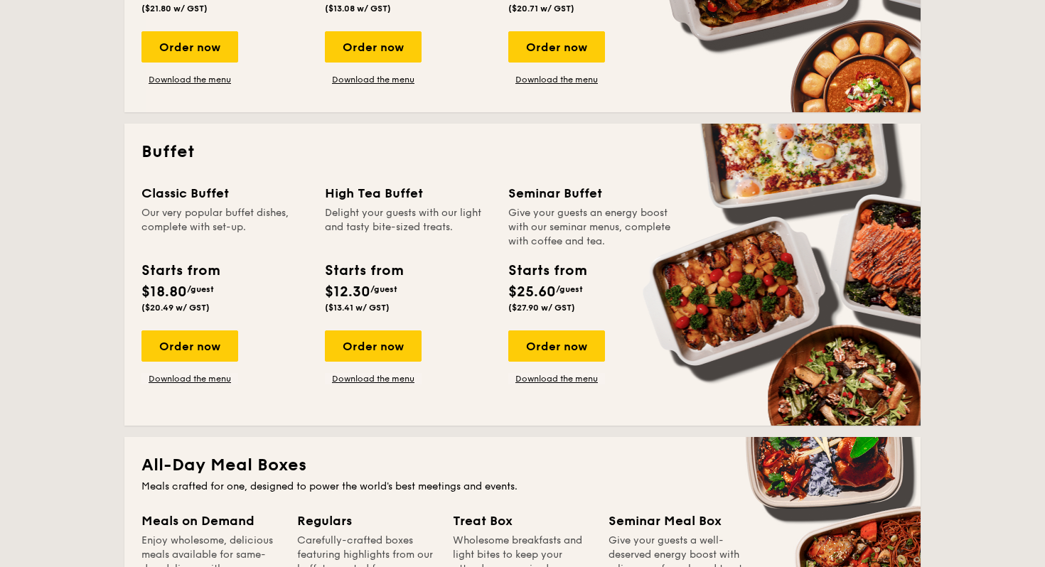
scroll to position [520, 0]
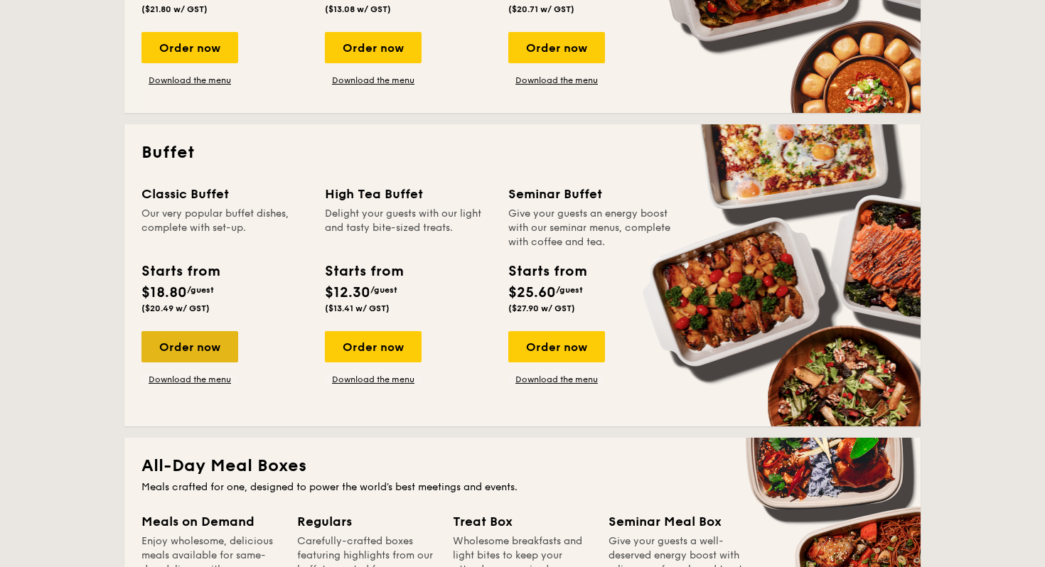
click at [204, 347] on div "Order now" at bounding box center [189, 346] width 97 height 31
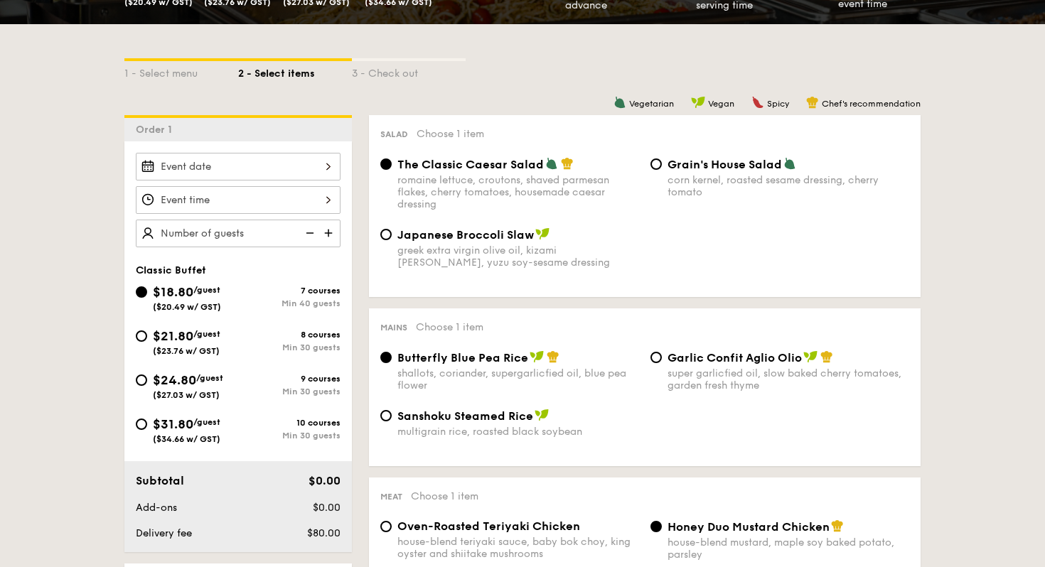
scroll to position [288, 0]
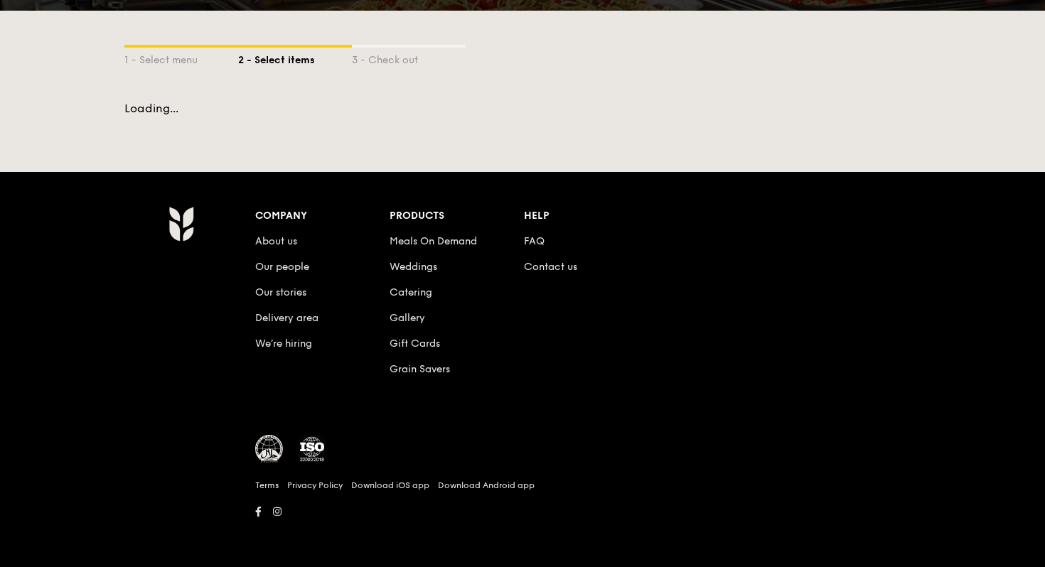
scroll to position [244, 0]
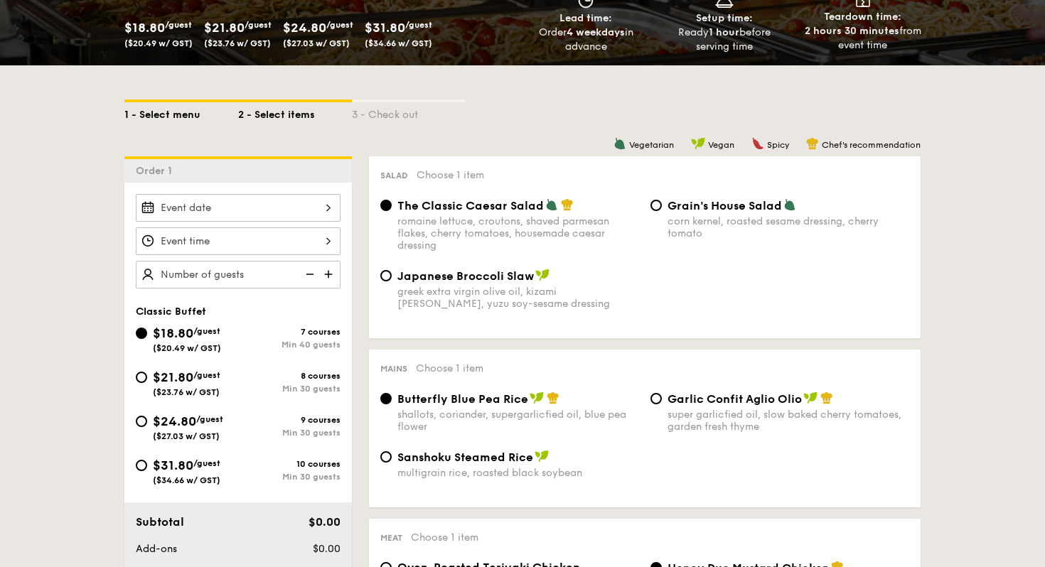
click at [156, 122] on div "1 - Select menu" at bounding box center [181, 112] width 114 height 20
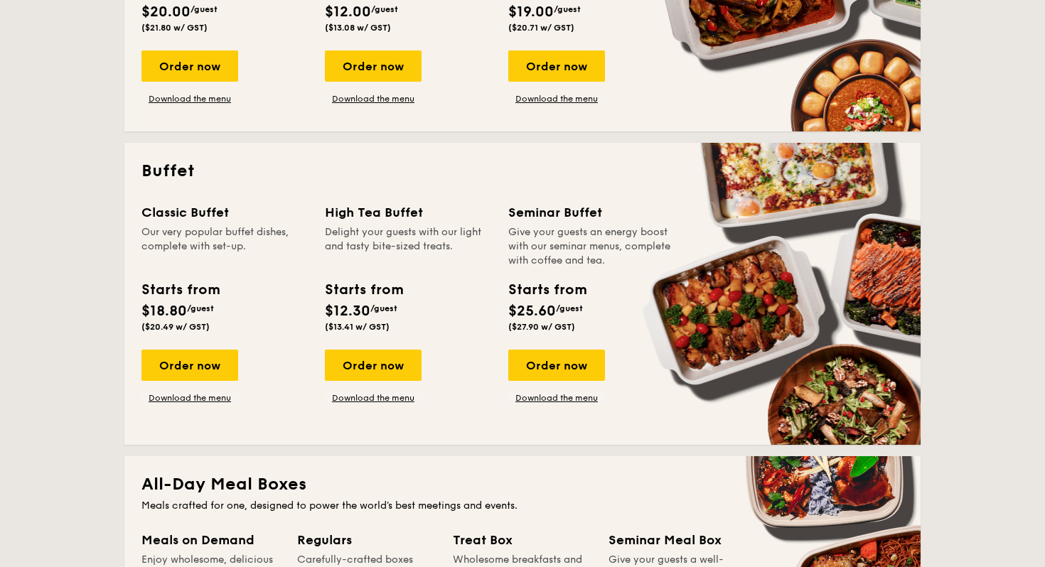
scroll to position [512, 0]
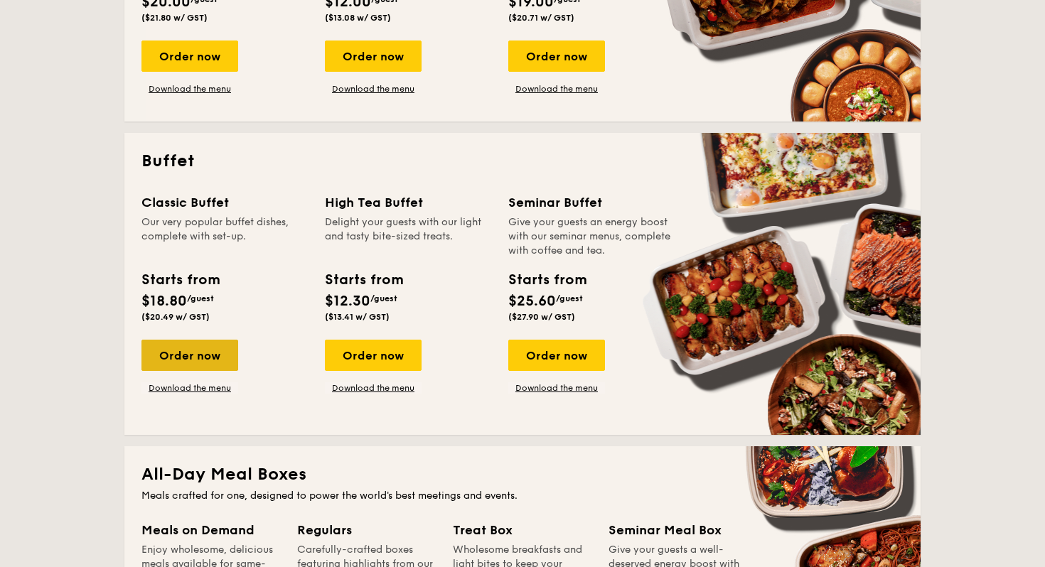
click at [215, 363] on div "Order now" at bounding box center [189, 355] width 97 height 31
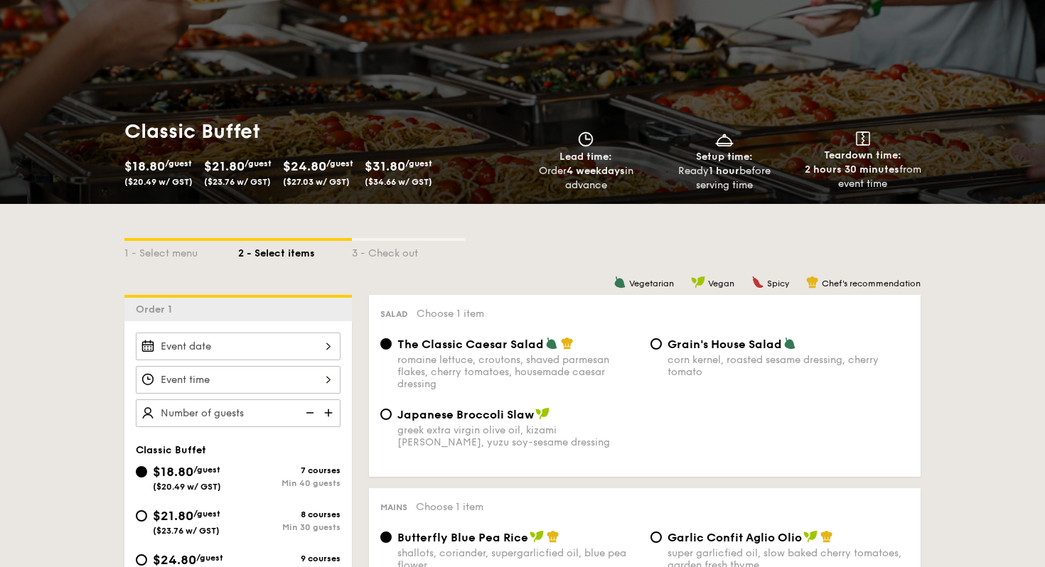
scroll to position [127, 0]
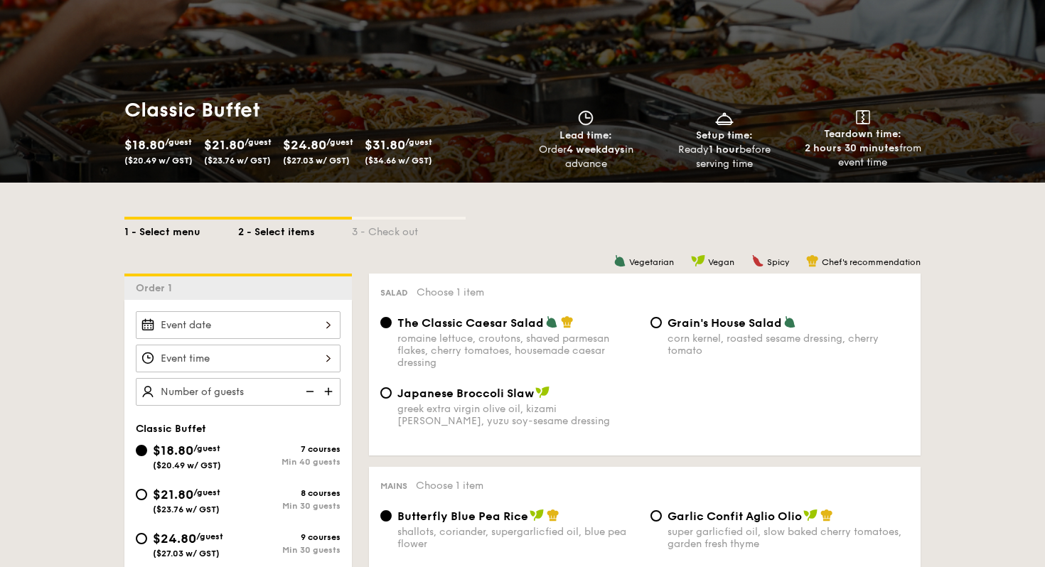
click at [167, 225] on div "1 - Select menu" at bounding box center [181, 230] width 114 height 20
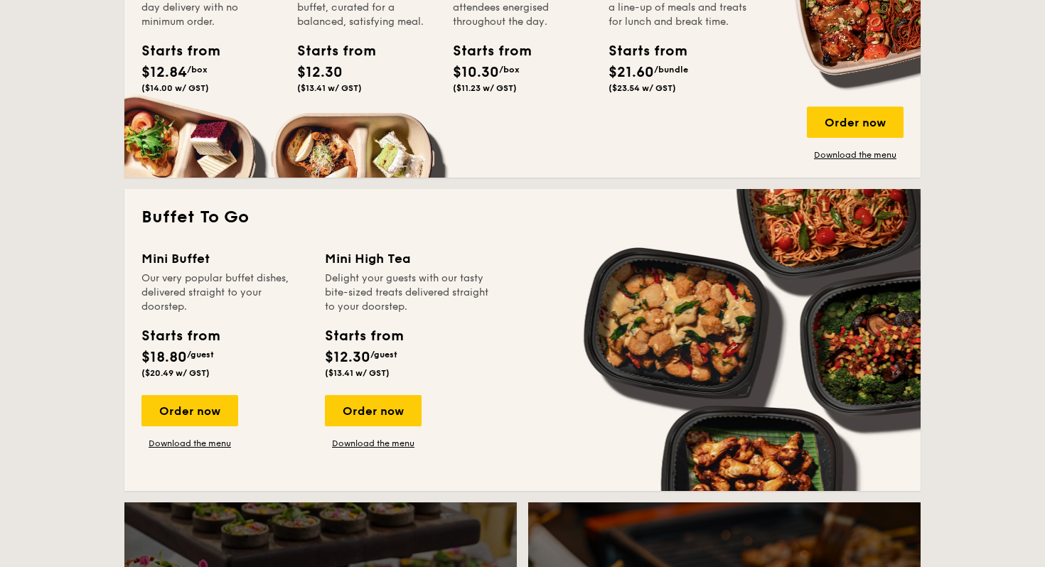
scroll to position [1079, 0]
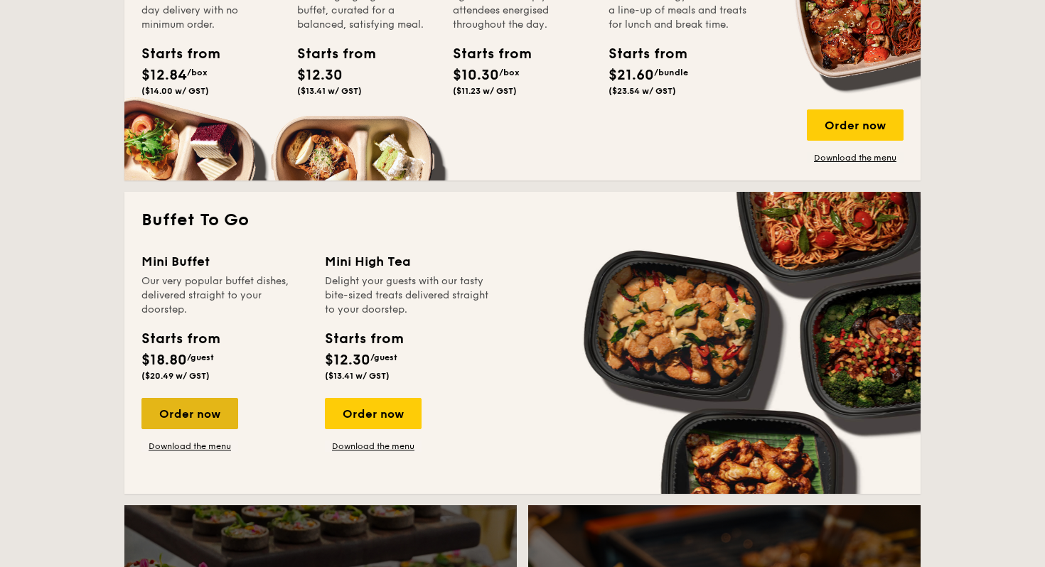
click at [195, 425] on div "Order now" at bounding box center [189, 413] width 97 height 31
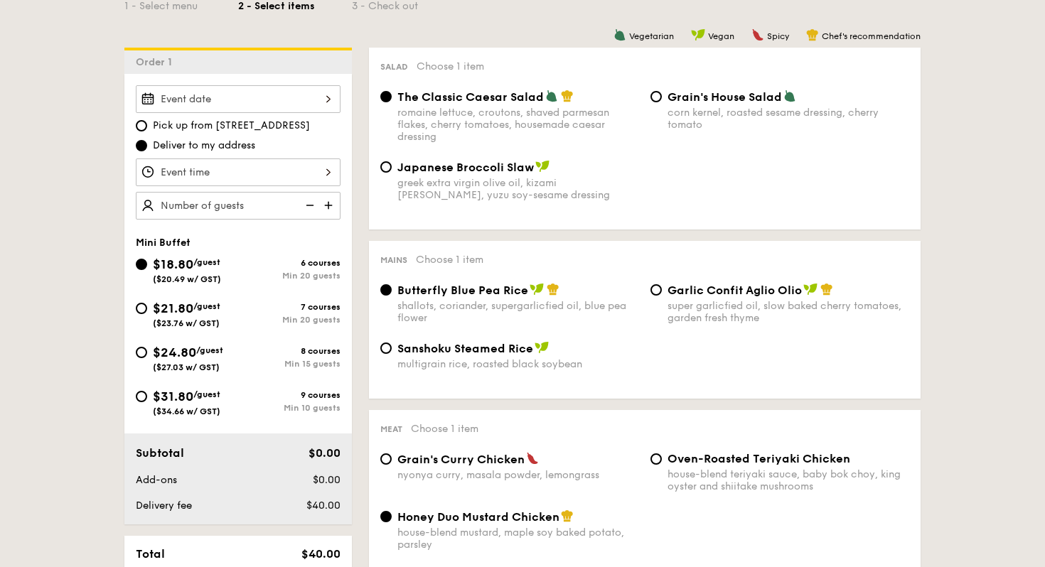
scroll to position [356, 0]
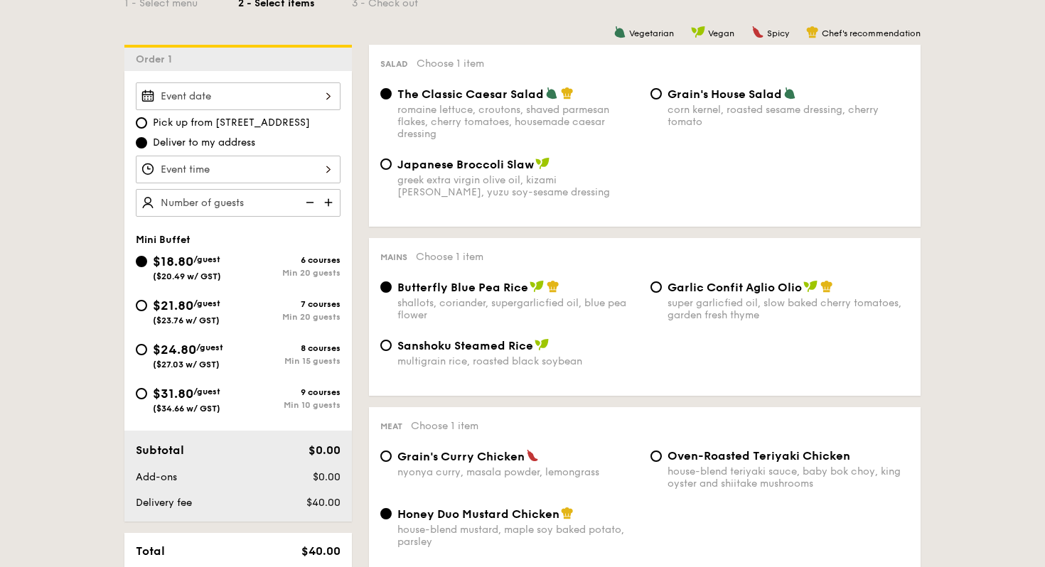
click at [274, 185] on div "Pick up from [STREET_ADDRESS] Deliver to my address" at bounding box center [238, 149] width 205 height 134
type input "20 guests"
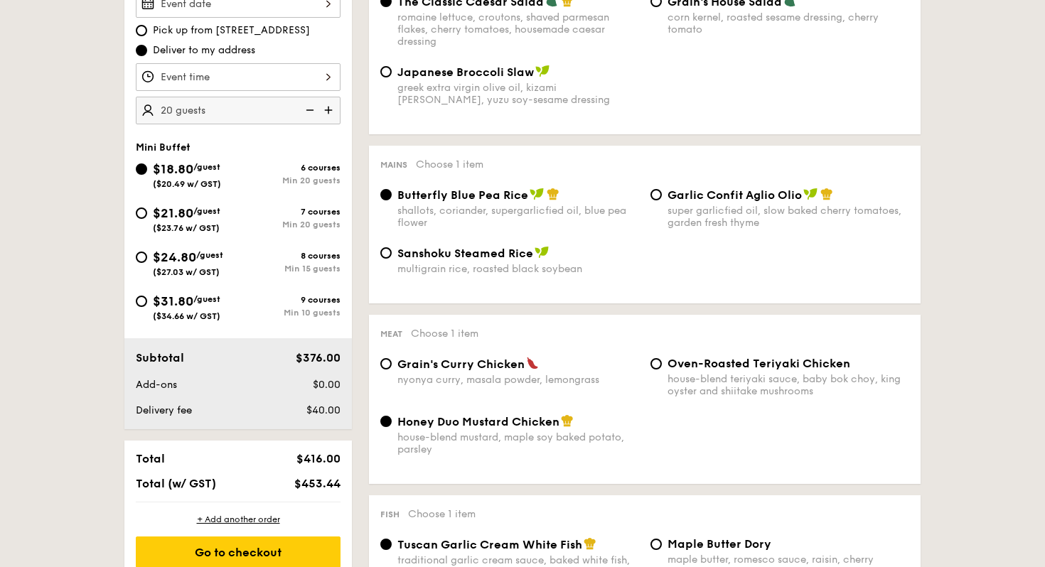
scroll to position [444, 0]
